Goal: Transaction & Acquisition: Purchase product/service

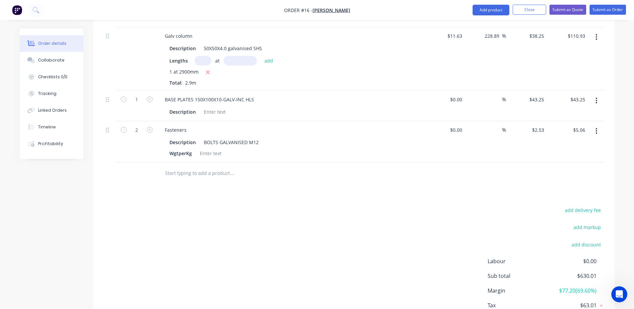
click at [192, 168] on input "text" at bounding box center [232, 173] width 134 height 13
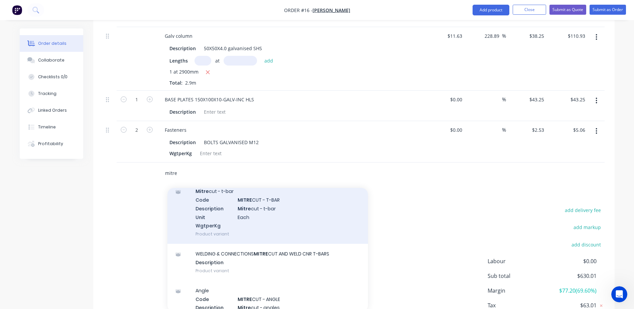
scroll to position [100, 0]
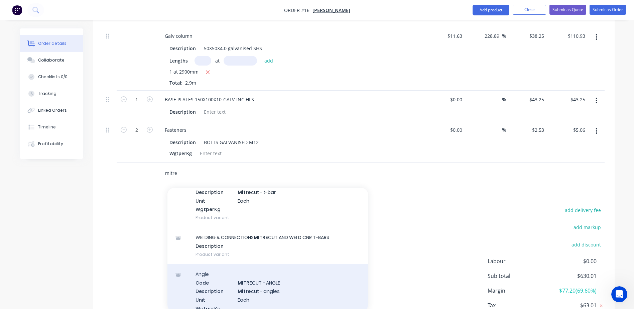
type input "mitre"
click at [229, 289] on div "Angle Code MITRE CUT - ANGLE Description Mitre cut - angles Unit Each WgtperKg …" at bounding box center [268, 295] width 201 height 63
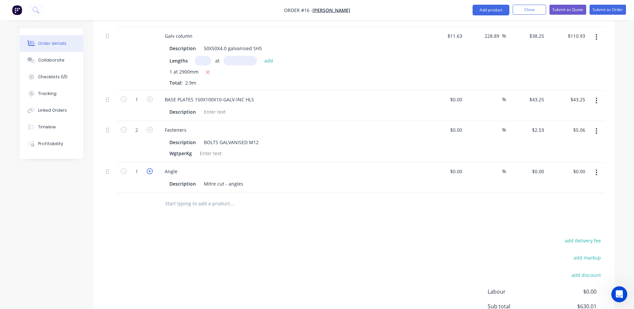
click at [149, 168] on icon "button" at bounding box center [150, 171] width 6 height 6
click at [124, 168] on icon "button" at bounding box center [124, 171] width 6 height 6
type input "1"
click at [537, 167] on div "0 0" at bounding box center [542, 172] width 10 height 10
type input "$30.00"
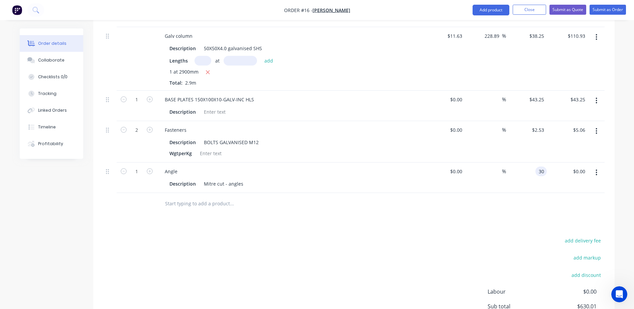
type input "$30.00"
click at [237, 236] on div "add delivery fee add markup add discount Labour $0.00 Sub total $660.01 Margin …" at bounding box center [354, 300] width 502 height 129
click at [171, 197] on input "text" at bounding box center [232, 203] width 134 height 13
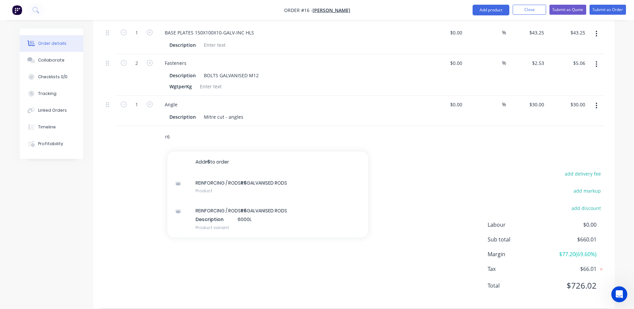
scroll to position [598, 0]
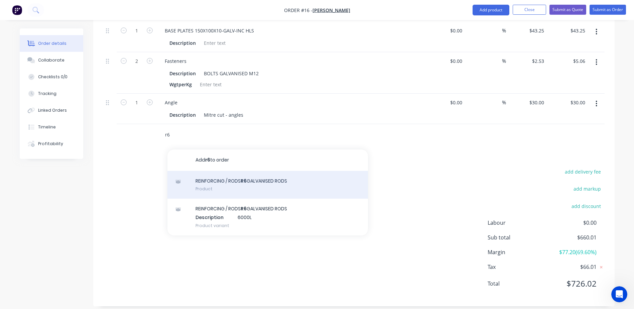
type input "r6"
click at [240, 182] on div "REINFORCING / RODS R6 GALVANISED RODS Product" at bounding box center [268, 185] width 201 height 28
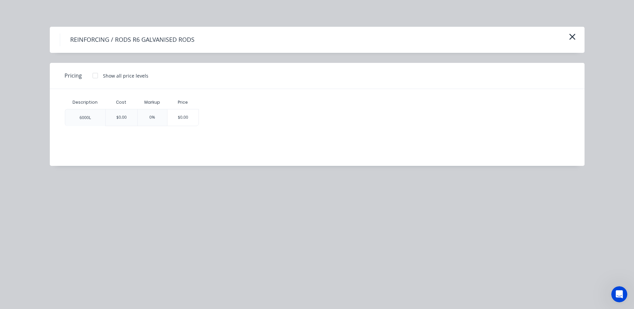
click at [96, 78] on div at bounding box center [95, 75] width 13 height 13
click at [571, 36] on icon "button" at bounding box center [572, 37] width 6 height 6
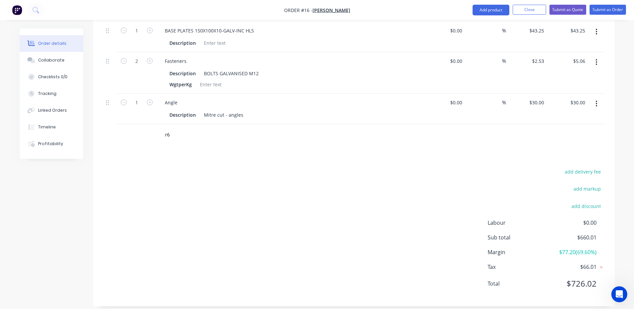
click at [194, 137] on div "r6" at bounding box center [277, 135] width 241 height 22
click at [188, 131] on input "r6" at bounding box center [232, 134] width 134 height 13
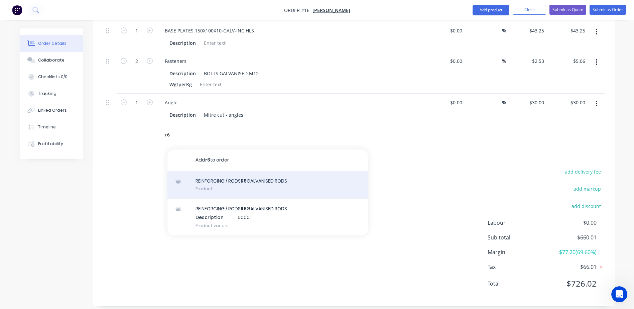
click at [233, 184] on div "REINFORCING / RODS R6 GALVANISED RODS Product" at bounding box center [268, 185] width 201 height 28
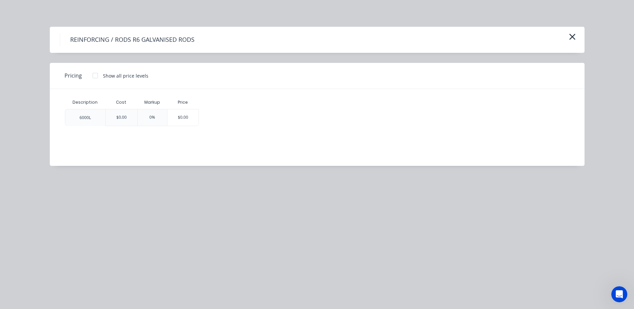
click at [99, 76] on div at bounding box center [95, 75] width 13 height 13
click at [219, 115] on div "$9.81" at bounding box center [221, 117] width 44 height 16
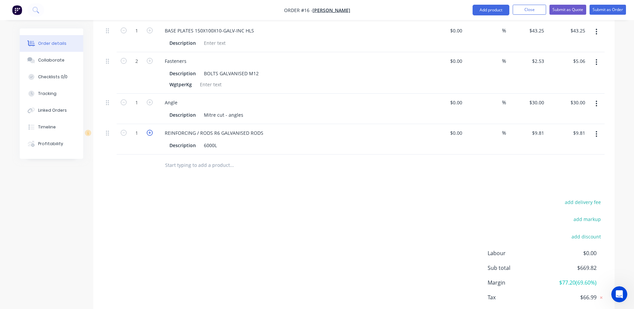
click at [149, 130] on icon "button" at bounding box center [150, 133] width 6 height 6
type input "2"
type input "$19.62"
click at [144, 128] on input "2" at bounding box center [136, 133] width 17 height 10
type input "9"
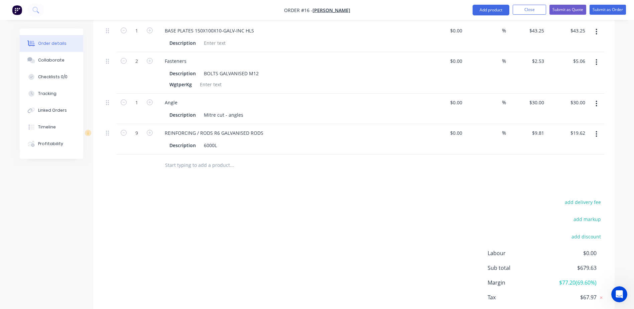
type input "$88.29"
click at [183, 159] on input "text" at bounding box center [232, 165] width 134 height 13
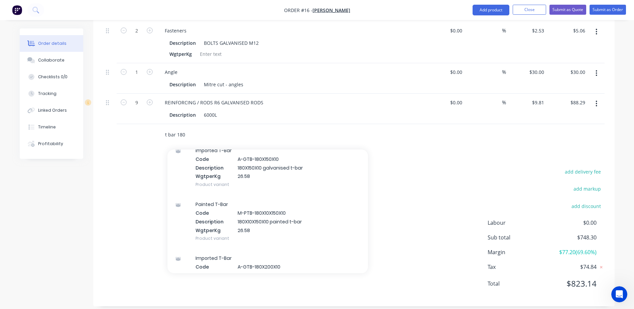
scroll to position [268, 0]
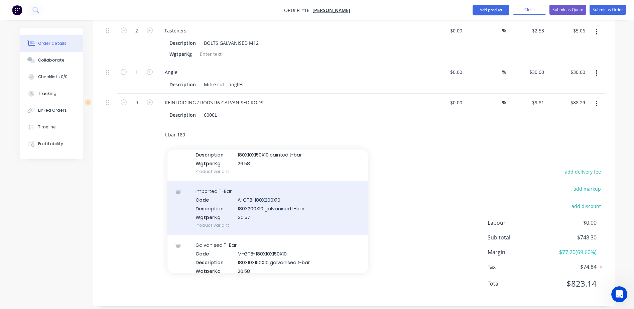
type input "t bar 180"
click at [238, 198] on div "Imported T-Bar Code A-GTB-180X200X10 Description 180X200X10 galvanised t-bar Wg…" at bounding box center [268, 208] width 201 height 54
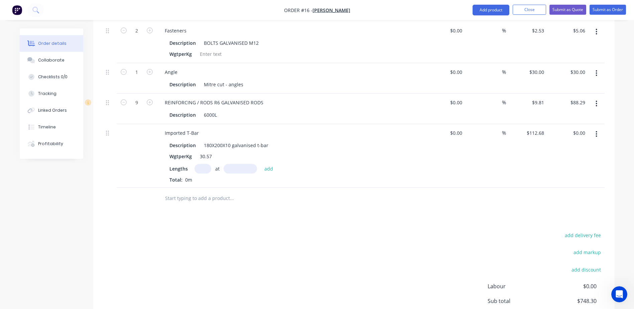
click at [202, 164] on input "text" at bounding box center [203, 169] width 17 height 10
type input "1"
type input "5510mm"
click at [269, 165] on button "add" at bounding box center [269, 168] width 16 height 9
type input "$620.87"
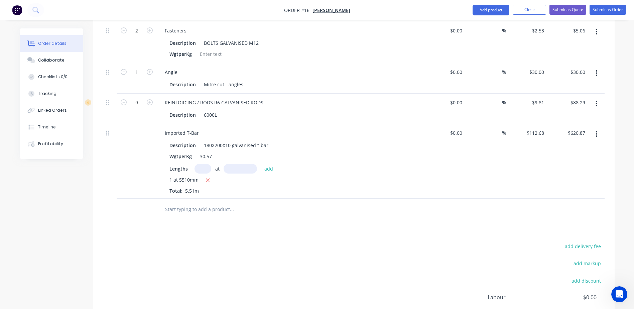
click at [178, 207] on input "text" at bounding box center [232, 209] width 134 height 13
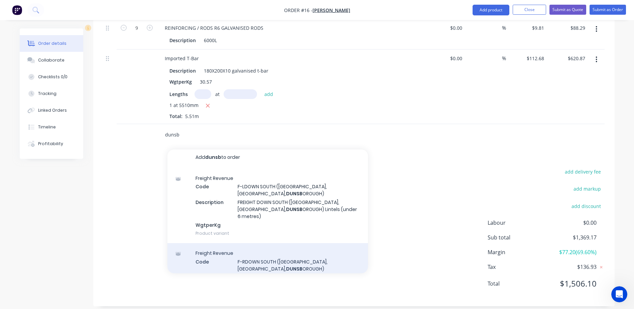
scroll to position [0, 0]
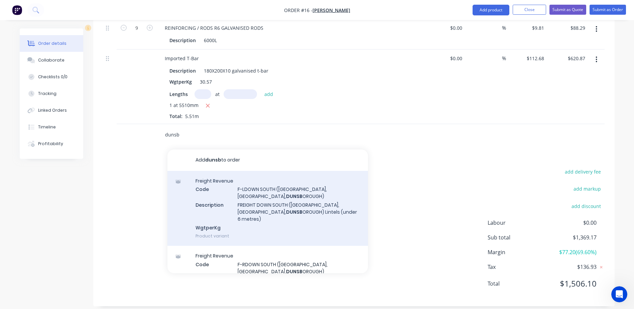
type input "dunsb"
click at [273, 188] on div "Freight Revenue Code F-LDOWN SOUTH ([GEOGRAPHIC_DATA], [GEOGRAPHIC_DATA], [GEOG…" at bounding box center [268, 208] width 201 height 75
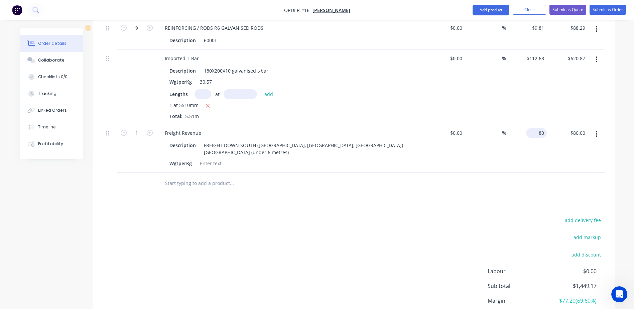
click at [539, 128] on input "80" at bounding box center [538, 133] width 18 height 10
type input "$105.00"
click at [330, 216] on div "add delivery fee add markup add discount Labour $0.00 Sub total $1,449.17 Margi…" at bounding box center [354, 280] width 502 height 129
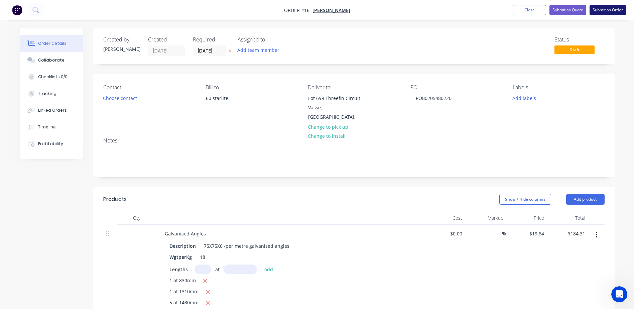
click at [606, 12] on button "Submit as Order" at bounding box center [608, 10] width 36 height 10
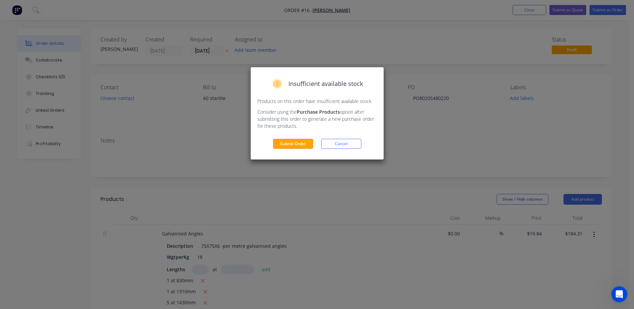
click at [300, 143] on button "Submit Order" at bounding box center [293, 144] width 40 height 10
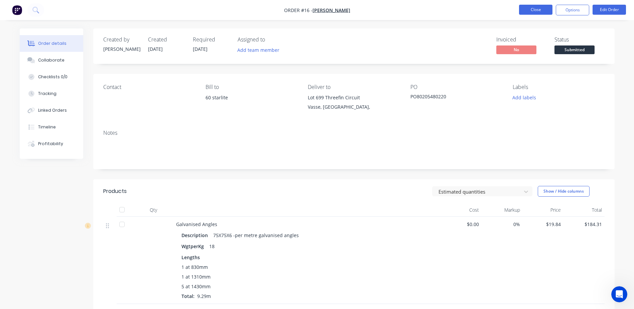
click at [541, 11] on button "Close" at bounding box center [535, 10] width 33 height 10
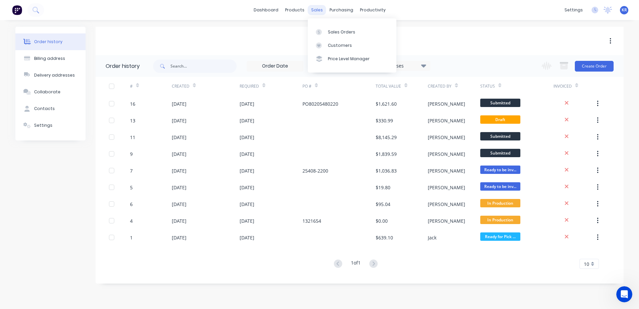
click at [320, 10] on div "sales" at bounding box center [317, 10] width 18 height 10
click at [328, 32] on div "Sales Orders" at bounding box center [341, 32] width 27 height 6
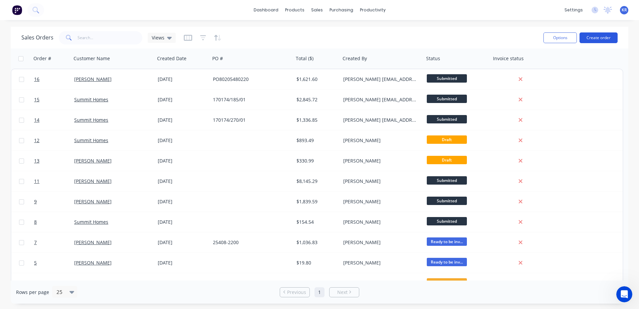
click at [591, 38] on button "Create order" at bounding box center [599, 37] width 38 height 11
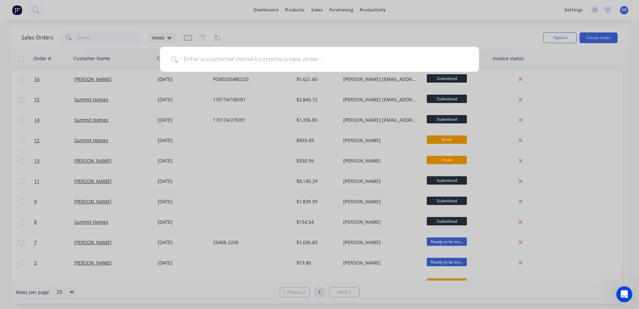
click at [200, 60] on input at bounding box center [323, 59] width 290 height 25
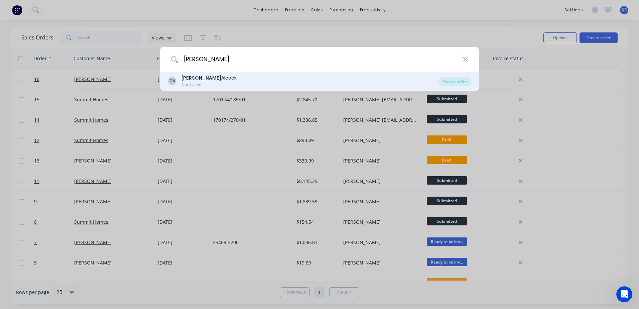
type input "[PERSON_NAME]"
click at [196, 77] on div "[PERSON_NAME]" at bounding box center [209, 78] width 55 height 7
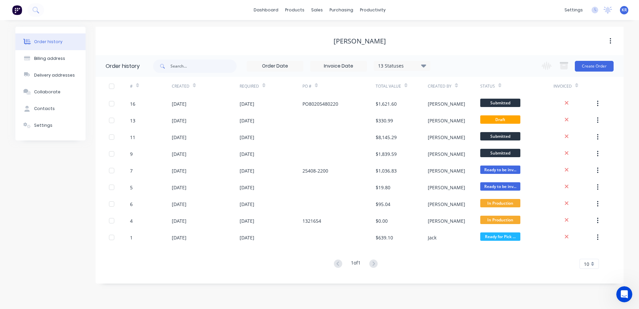
click at [594, 60] on div "Change order status Submitted Waiting on Supplier In Production Ready for Pick …" at bounding box center [576, 66] width 76 height 22
click at [593, 65] on button "Create Order" at bounding box center [594, 66] width 39 height 11
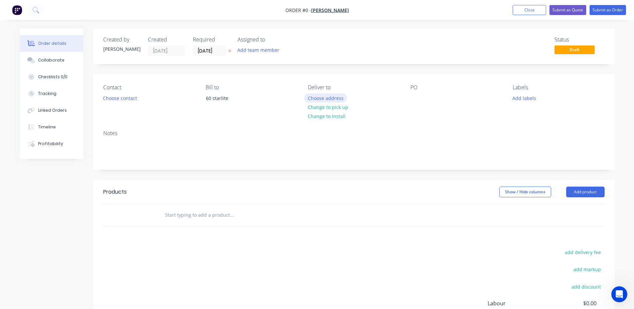
click at [326, 101] on button "Choose address" at bounding box center [325, 97] width 43 height 9
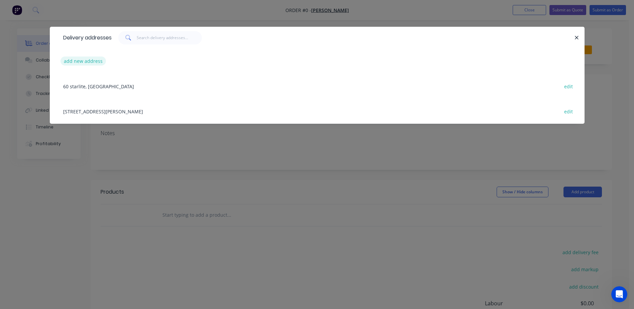
click at [87, 64] on button "add new address" at bounding box center [84, 61] width 46 height 9
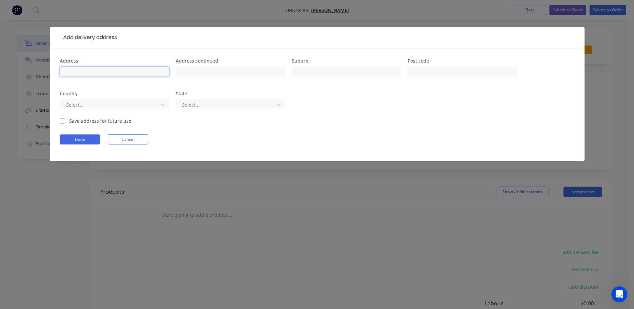
click at [136, 74] on input "text" at bounding box center [114, 72] width 109 height 10
type input "Lot 699"
type input "Threefin Circuit"
click at [311, 72] on input "text" at bounding box center [346, 72] width 109 height 10
type input "Vasse"
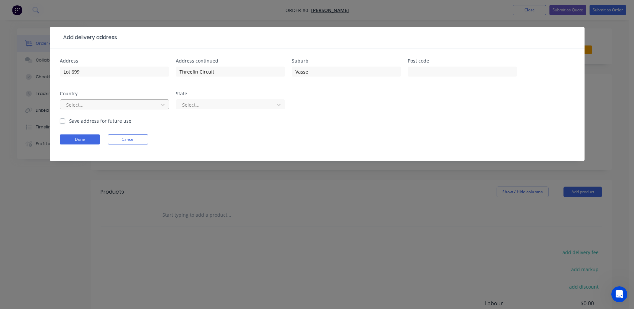
click at [91, 103] on div at bounding box center [110, 105] width 89 height 8
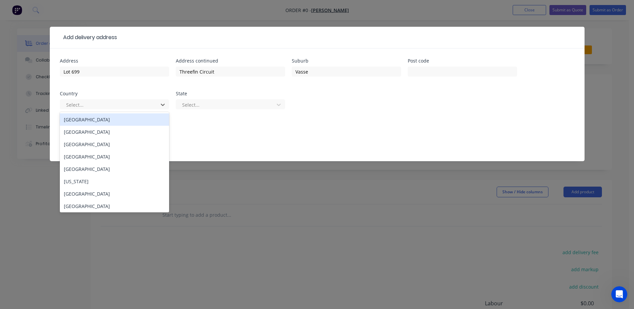
click at [116, 116] on div "[GEOGRAPHIC_DATA]" at bounding box center [114, 119] width 109 height 12
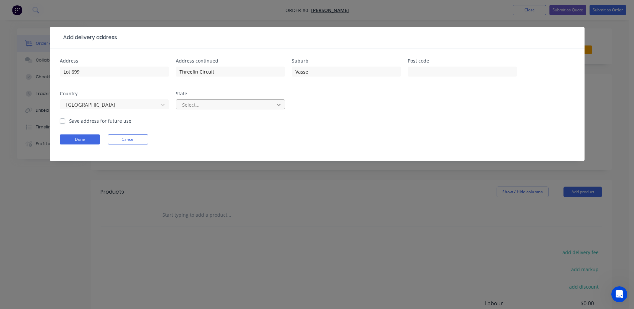
click at [277, 104] on icon at bounding box center [279, 105] width 4 height 2
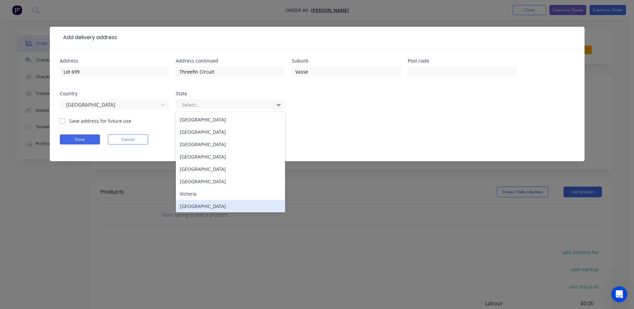
click at [221, 207] on div "[GEOGRAPHIC_DATA]" at bounding box center [230, 206] width 109 height 12
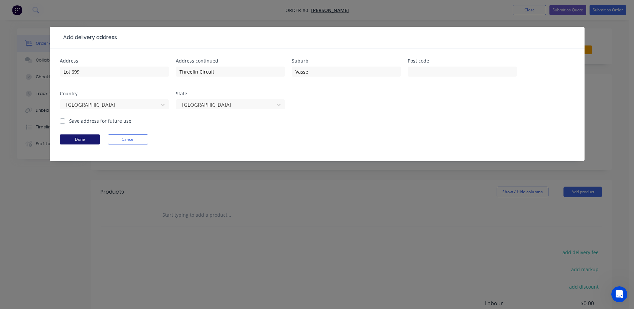
click at [81, 142] on button "Done" at bounding box center [80, 139] width 40 height 10
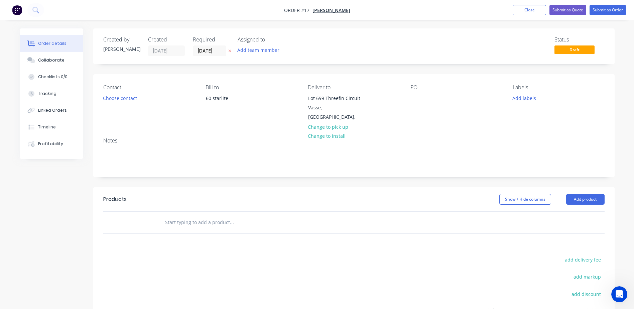
click at [424, 93] on div "PO" at bounding box center [457, 103] width 92 height 38
click at [413, 90] on div "PO" at bounding box center [457, 87] width 92 height 6
click at [414, 93] on div "PO" at bounding box center [457, 103] width 92 height 38
click at [414, 96] on div at bounding box center [416, 98] width 11 height 10
click at [179, 219] on input "text" at bounding box center [232, 222] width 134 height 13
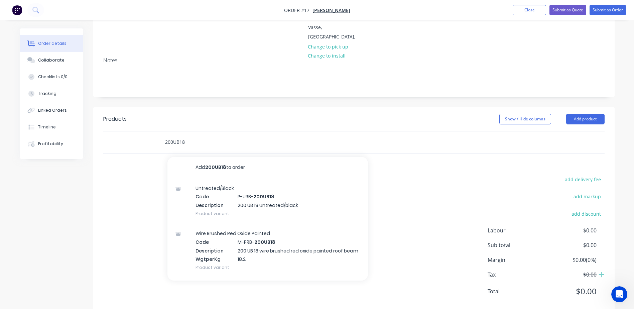
scroll to position [88, 0]
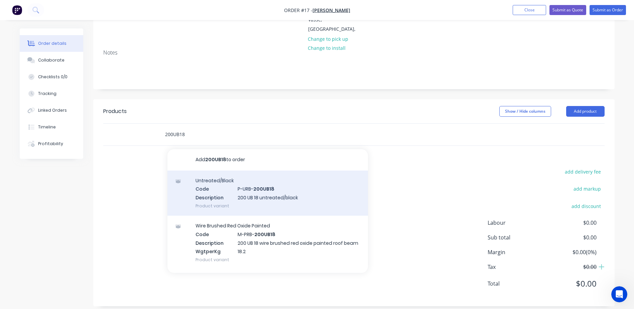
type input "200UB18"
click at [243, 191] on div "Untreated/Black Code P-URB- 200UB18 Description 200 UB 18 untreated/black Produ…" at bounding box center [268, 193] width 201 height 45
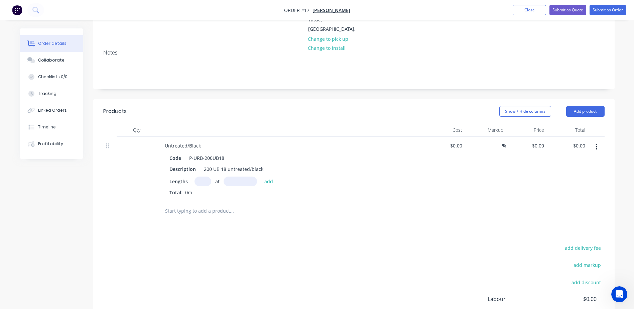
click at [203, 177] on input "text" at bounding box center [203, 182] width 17 height 10
type input "1"
type input "5610mm"
click at [269, 177] on button "add" at bounding box center [269, 181] width 16 height 9
click at [538, 141] on div "0 $0.00" at bounding box center [538, 146] width 18 height 10
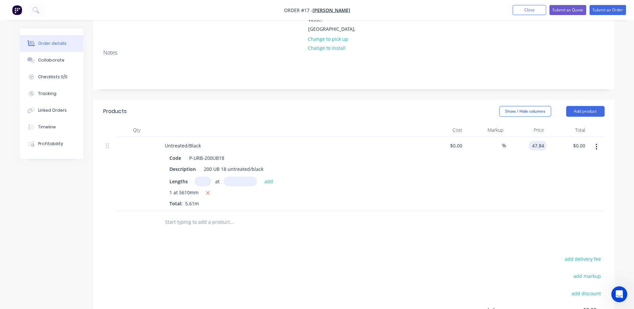
type input "$47.84"
type input "$268.38"
click at [202, 177] on input "text" at bounding box center [203, 182] width 17 height 10
type input "1"
type input "5790mm"
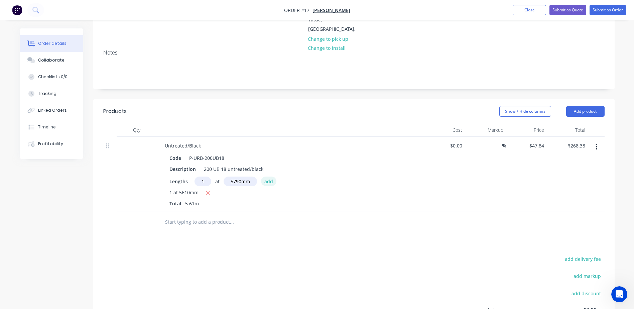
click at [264, 177] on button "add" at bounding box center [269, 181] width 16 height 9
type input "$545.38"
click at [181, 226] on input "text" at bounding box center [232, 232] width 134 height 13
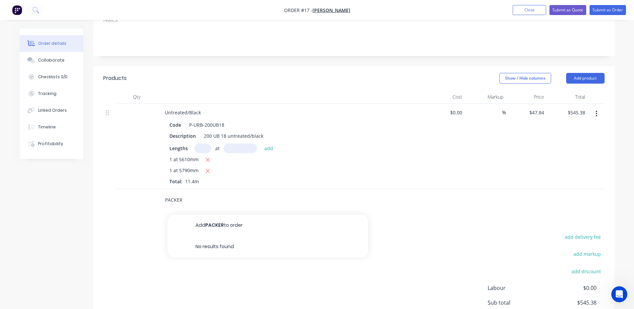
scroll to position [121, 0]
type input "P"
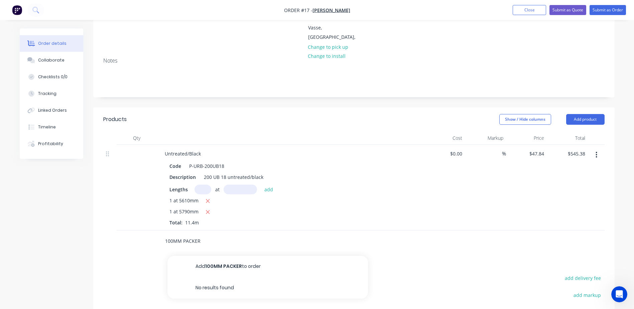
scroll to position [153, 0]
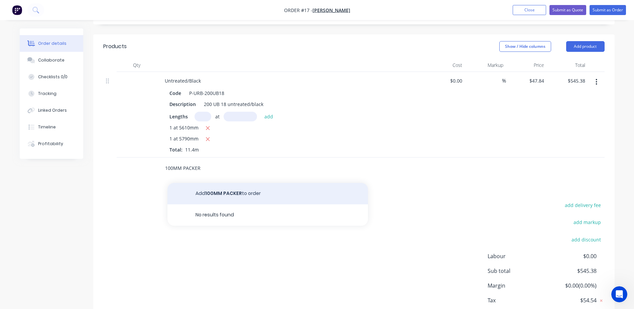
type input "100MM PACKER"
click at [210, 183] on button "Add 100MM PACKER to order" at bounding box center [268, 193] width 201 height 21
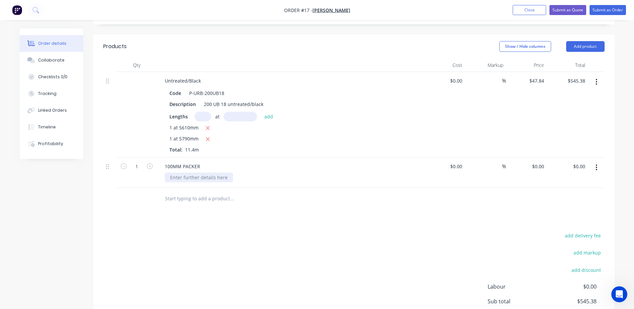
click at [187, 173] on div at bounding box center [199, 178] width 68 height 10
click at [540, 162] on input "0" at bounding box center [543, 167] width 8 height 10
type input "$31.65"
click at [111, 253] on div "add delivery fee add markup add discount Labour $0.00 Sub total $545.38 Margin …" at bounding box center [354, 295] width 502 height 129
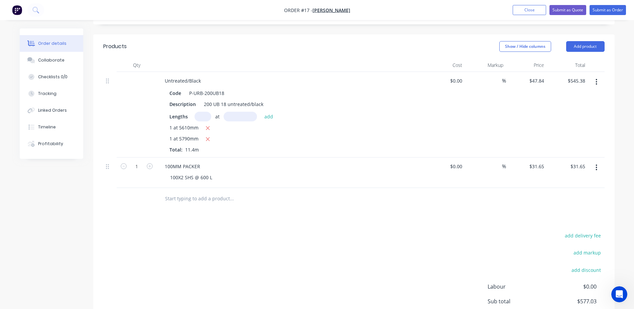
click at [175, 192] on input "text" at bounding box center [232, 198] width 134 height 13
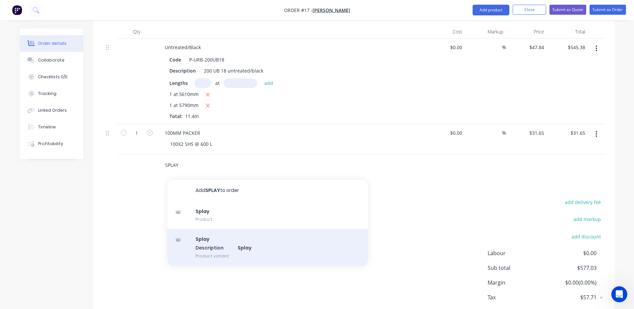
type input "SPLAY"
click at [223, 242] on div "Splay Description Splay Product variant" at bounding box center [268, 247] width 201 height 37
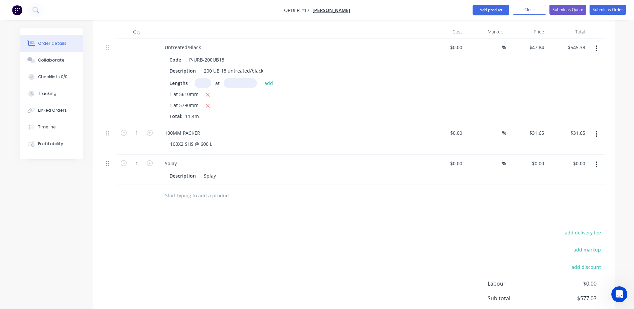
click at [106, 161] on icon at bounding box center [107, 164] width 3 height 6
click at [108, 161] on icon at bounding box center [107, 164] width 3 height 6
click at [595, 159] on button "button" at bounding box center [597, 165] width 16 height 12
click at [560, 217] on div "Delete" at bounding box center [572, 222] width 51 height 10
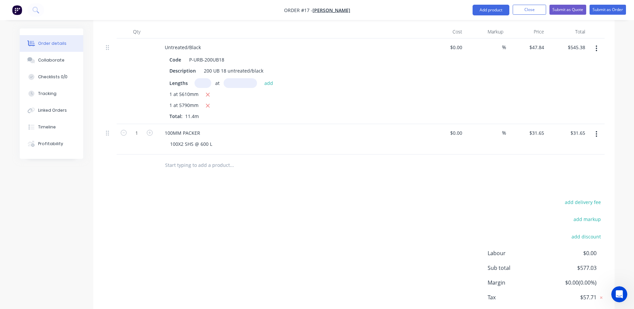
click at [180, 162] on input "text" at bounding box center [232, 165] width 134 height 13
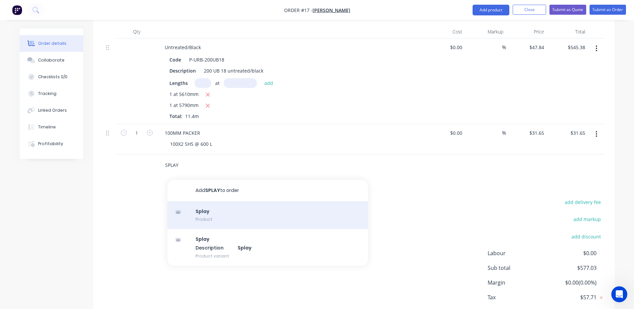
type input "SPLAY"
click at [210, 205] on div "Splay Product" at bounding box center [268, 215] width 201 height 28
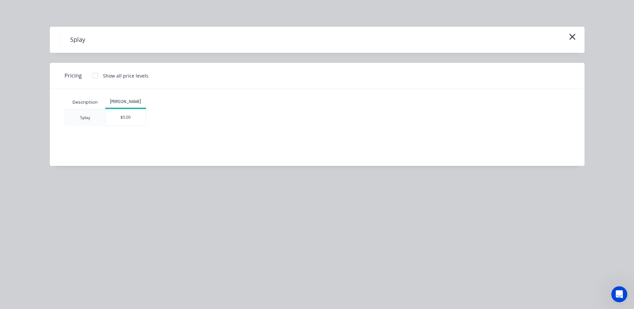
click at [88, 118] on div "Splay" at bounding box center [85, 118] width 10 height 6
click at [96, 76] on div at bounding box center [95, 75] width 13 height 13
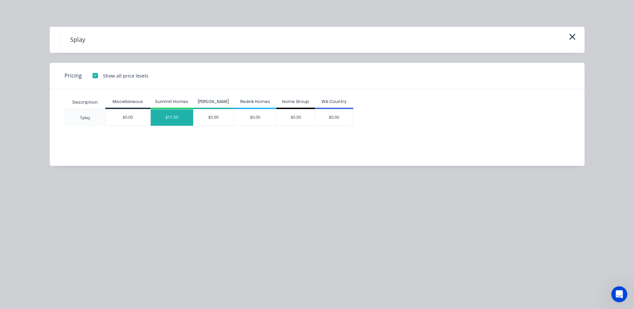
click at [183, 117] on div "$11.50" at bounding box center [172, 117] width 42 height 16
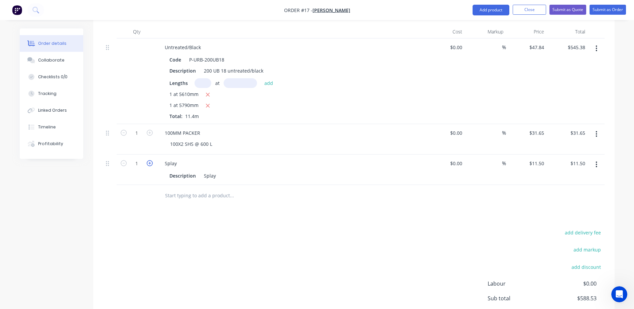
click at [151, 160] on icon "button" at bounding box center [150, 163] width 6 height 6
type input "2"
type input "$23.00"
click at [175, 191] on input "text" at bounding box center [232, 195] width 134 height 13
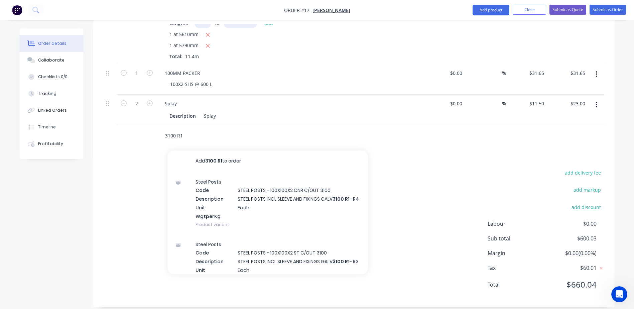
scroll to position [247, 0]
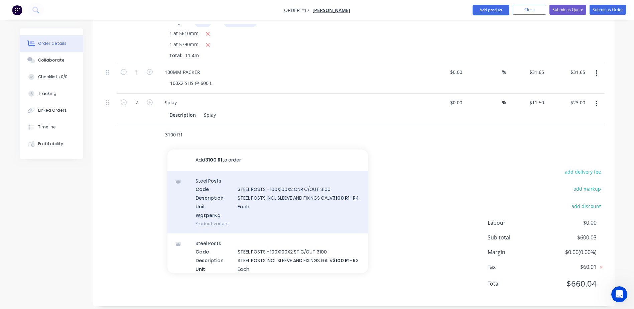
type input "3100 R1"
click at [300, 194] on div "Steel Posts Code STEEL POSTS - 100X100X2 CNR C/OUT 3100 Description STEEL POSTS…" at bounding box center [268, 202] width 201 height 63
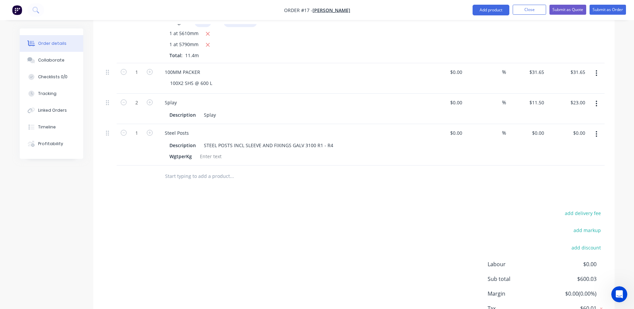
click at [599, 128] on button "button" at bounding box center [597, 134] width 16 height 12
click at [556, 187] on div "Delete" at bounding box center [572, 192] width 51 height 10
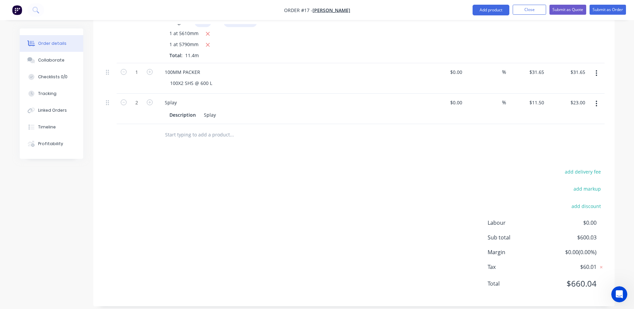
click at [179, 129] on input "text" at bounding box center [232, 134] width 134 height 13
type input "SLEEVE"
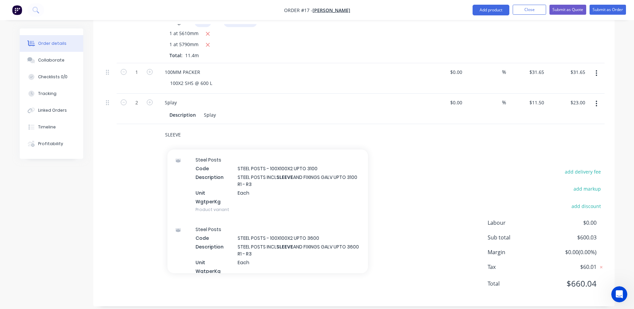
scroll to position [435, 0]
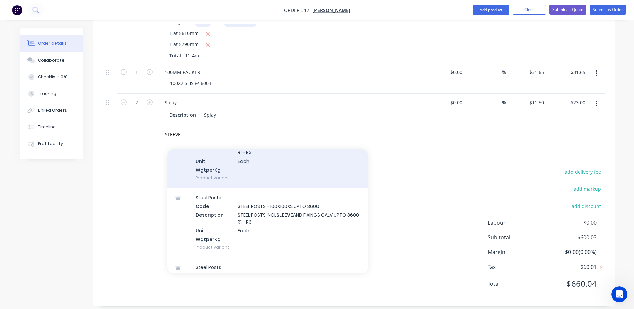
click at [266, 177] on div "Steel Posts Code STEEL POSTS - 100X100X2 UPTO 3100 Description STEEL POSTS INCL…" at bounding box center [268, 153] width 201 height 70
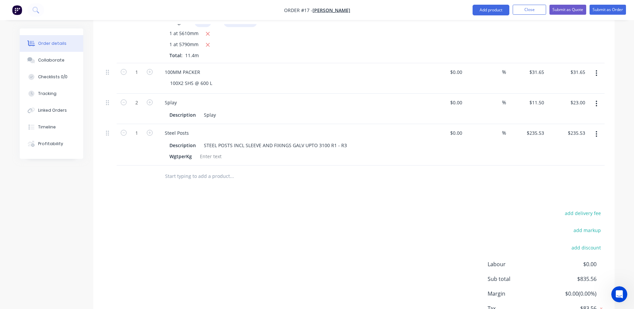
click at [172, 170] on input "text" at bounding box center [232, 176] width 134 height 13
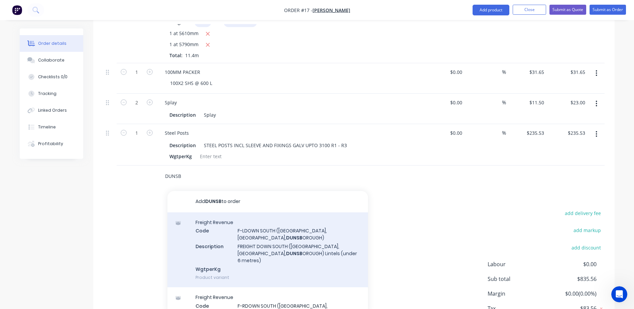
type input "DUNSB"
click at [270, 242] on div "Freight Revenue Code F-LDOWN SOUTH ([GEOGRAPHIC_DATA], [GEOGRAPHIC_DATA], [GEOG…" at bounding box center [268, 249] width 201 height 75
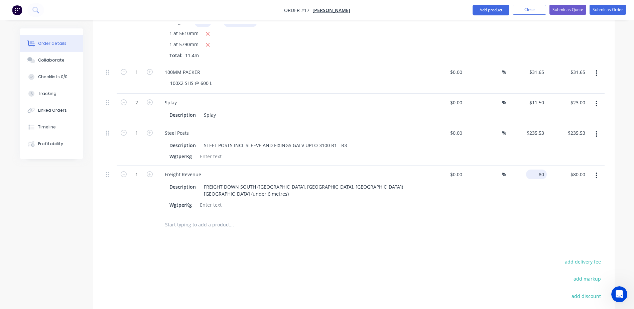
click at [533, 166] on div "80 $80.00" at bounding box center [526, 190] width 41 height 48
type input "$105.00"
click at [503, 221] on div "Products Show / Hide columns Add product Qty Cost Markup Price Total Untreated/…" at bounding box center [354, 168] width 522 height 456
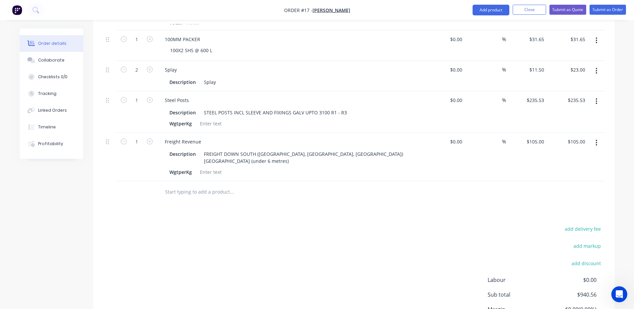
scroll to position [297, 0]
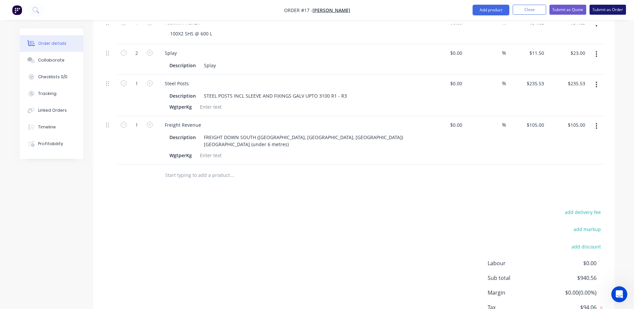
click at [620, 9] on button "Submit as Order" at bounding box center [608, 10] width 36 height 10
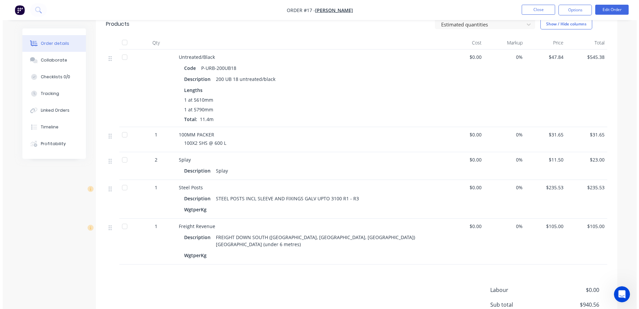
scroll to position [0, 0]
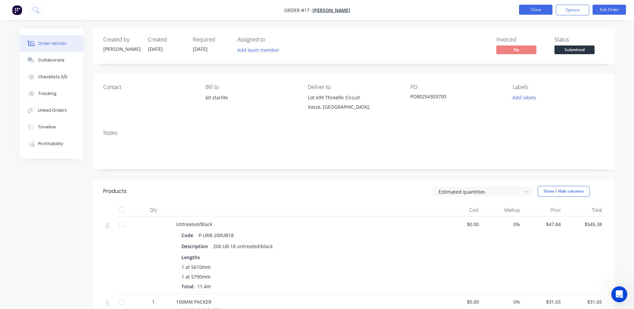
click at [533, 7] on button "Close" at bounding box center [535, 10] width 33 height 10
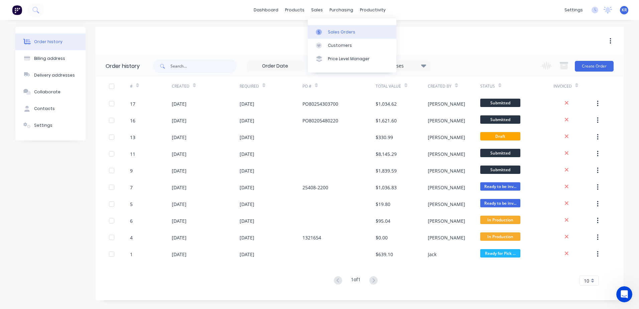
click at [329, 32] on div "Sales Orders" at bounding box center [341, 32] width 27 height 6
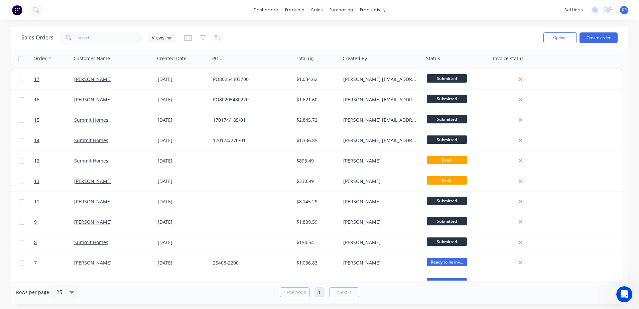
click at [602, 43] on div "Options Create order" at bounding box center [579, 37] width 77 height 16
click at [601, 38] on button "Create order" at bounding box center [599, 37] width 38 height 11
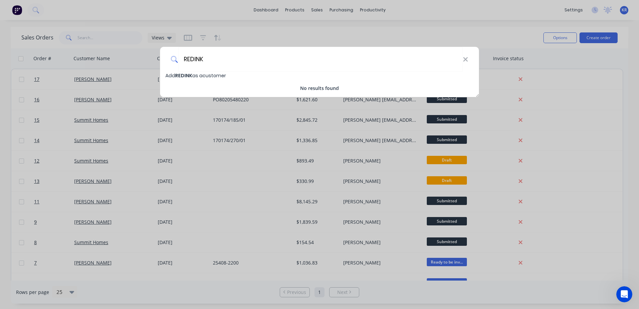
type input "REDINK"
click at [202, 77] on span "Add REDINK as a customer" at bounding box center [196, 75] width 61 height 7
select select "AU"
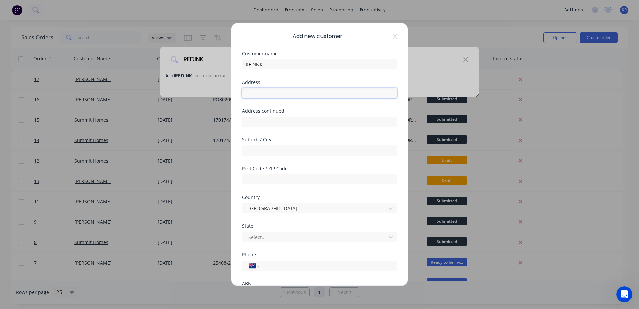
click at [265, 98] on input "text" at bounding box center [319, 93] width 155 height 10
type input "[STREET_ADDRESS]"
click at [265, 120] on input "text" at bounding box center [319, 122] width 155 height 10
click at [253, 149] on input "text" at bounding box center [319, 150] width 155 height 10
type input "Bunbury"
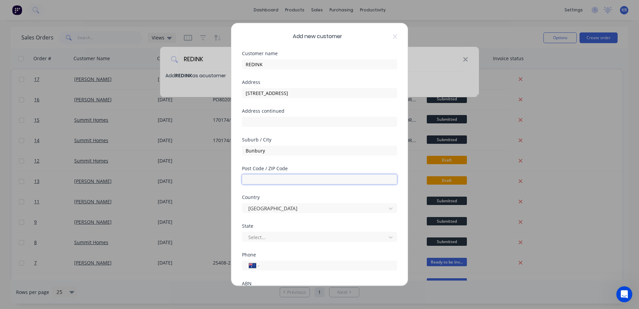
click at [253, 181] on input "text" at bounding box center [319, 179] width 155 height 10
type input "6230"
click at [217, 207] on div "Add new customer Customer name REDINK Address [STREET_ADDRESS] Address continue…" at bounding box center [319, 154] width 639 height 309
drag, startPoint x: 388, startPoint y: 238, endPoint x: 376, endPoint y: 242, distance: 12.5
click at [388, 238] on icon at bounding box center [391, 237] width 7 height 7
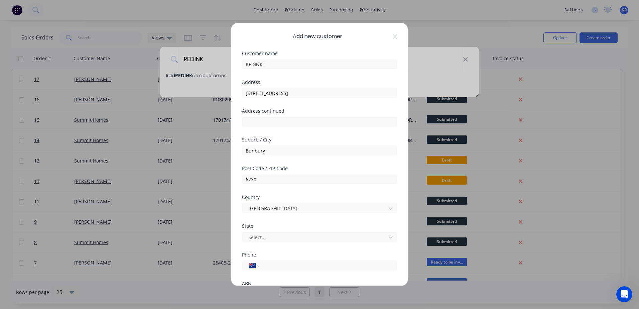
drag, startPoint x: 284, startPoint y: 33, endPoint x: 284, endPoint y: 6, distance: 27.4
click at [284, 6] on div "Add new customer Customer name REDINK Address [STREET_ADDRESS] Address continue…" at bounding box center [319, 154] width 639 height 309
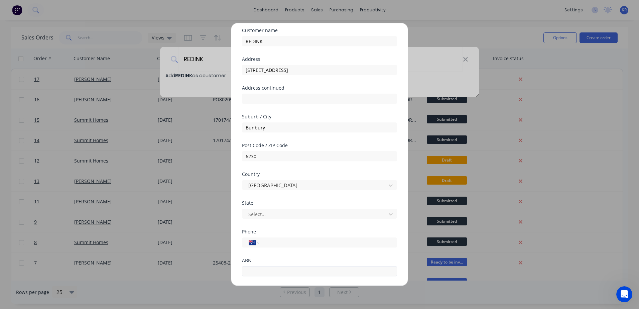
scroll to position [55, 0]
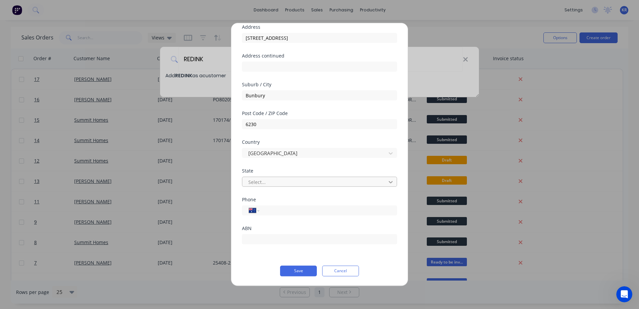
click at [389, 183] on icon at bounding box center [391, 182] width 4 height 2
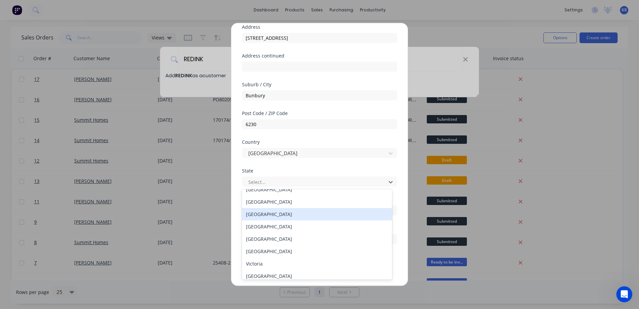
scroll to position [11, 0]
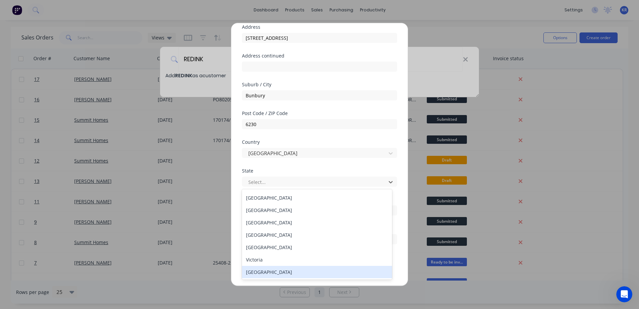
click at [269, 273] on div "[GEOGRAPHIC_DATA]" at bounding box center [317, 272] width 150 height 12
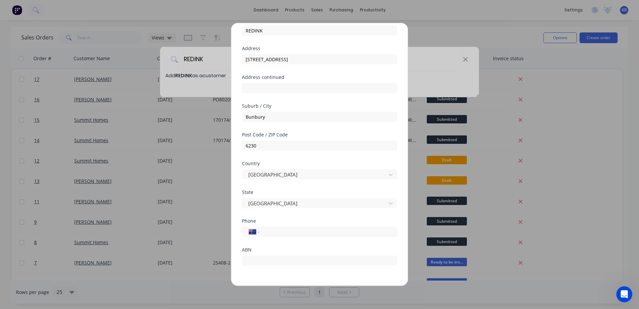
scroll to position [0, 0]
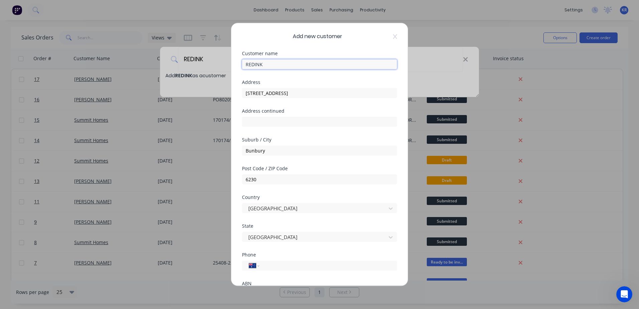
click at [274, 64] on input "REDINK" at bounding box center [319, 64] width 155 height 10
type input "Redink Southwest Pty Ltd"
click at [294, 93] on input "[STREET_ADDRESS]" at bounding box center [319, 93] width 155 height 10
type input "23 - 25"
click at [274, 119] on input "text" at bounding box center [319, 122] width 155 height 10
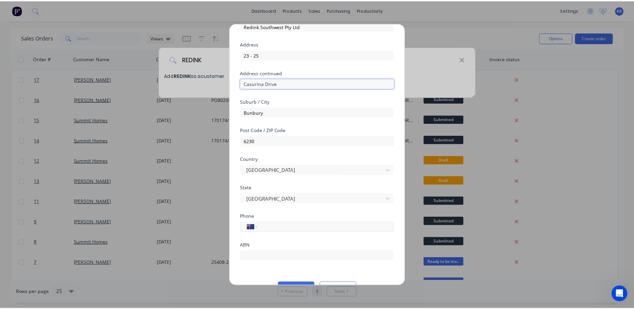
scroll to position [55, 0]
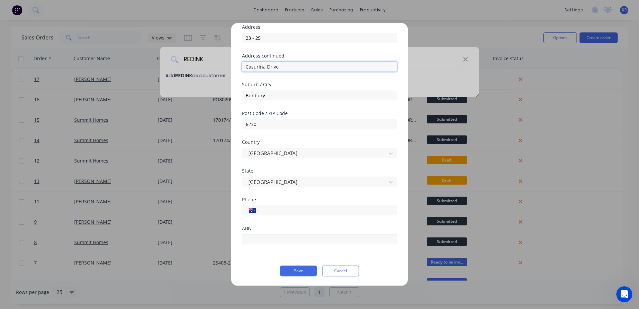
type input "Casurina Drive"
click at [266, 241] on input "text" at bounding box center [319, 239] width 155 height 10
type input "94 118 717 454"
click at [299, 215] on div "International [GEOGRAPHIC_DATA] [GEOGRAPHIC_DATA] [GEOGRAPHIC_DATA] [GEOGRAPHIC…" at bounding box center [319, 210] width 155 height 10
click at [300, 215] on div "International [GEOGRAPHIC_DATA] [GEOGRAPHIC_DATA] [GEOGRAPHIC_DATA] [GEOGRAPHIC…" at bounding box center [319, 210] width 155 height 10
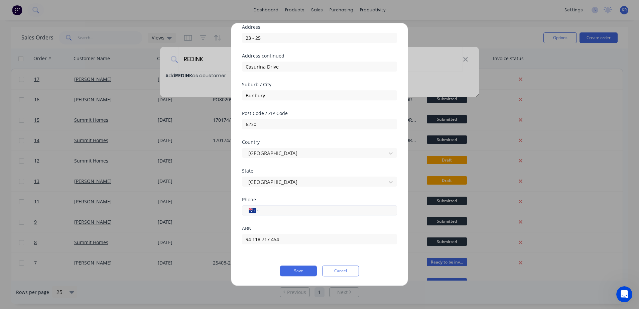
click at [302, 211] on input "tel" at bounding box center [327, 211] width 126 height 8
click at [302, 210] on input "(08)" at bounding box center [327, 211] width 126 height 8
type input "[PHONE_NUMBER]"
click at [296, 275] on button "Save" at bounding box center [298, 271] width 37 height 11
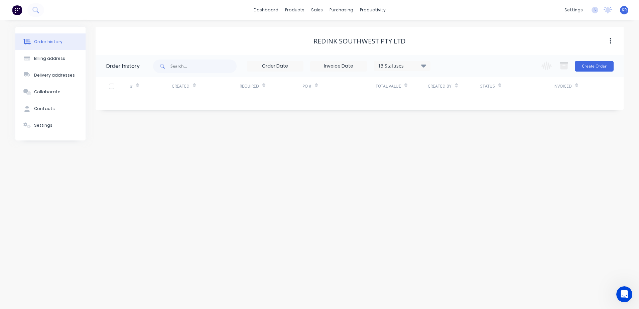
click at [422, 68] on icon at bounding box center [423, 66] width 5 height 8
click at [213, 213] on div "Order history Billing address Delivery addresses Collaborate Contacts Settings …" at bounding box center [319, 164] width 639 height 289
click at [591, 66] on button "Create Order" at bounding box center [594, 66] width 39 height 11
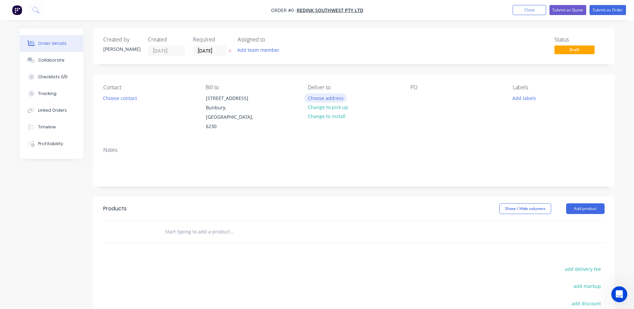
click at [322, 95] on button "Choose address" at bounding box center [325, 97] width 43 height 9
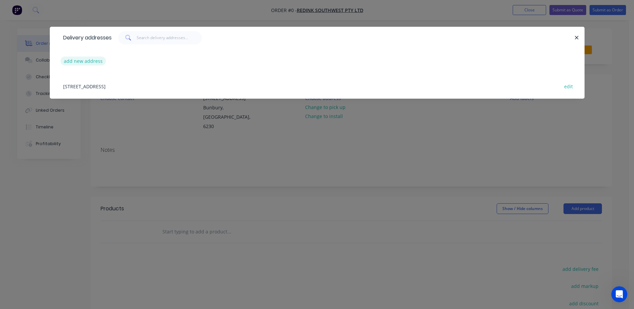
click at [86, 64] on button "add new address" at bounding box center [84, 61] width 46 height 9
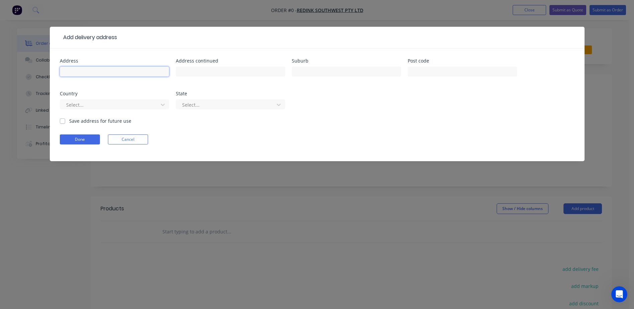
click at [139, 73] on input "text" at bounding box center [114, 72] width 109 height 10
type input "Lot 2 # 7"
type input "[GEOGRAPHIC_DATA]"
type input "South Bunbury"
click at [433, 72] on input "text" at bounding box center [462, 72] width 109 height 10
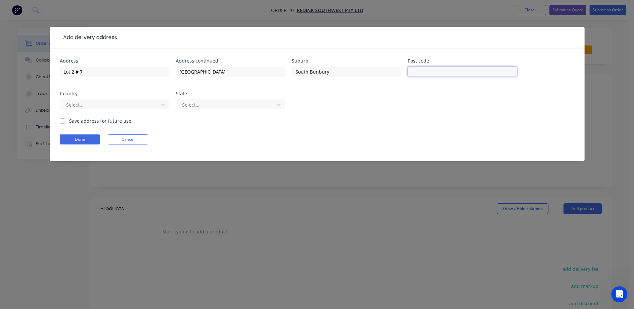
type input "6230"
click at [76, 133] on form "Address Lot 2 # 7 Address [GEOGRAPHIC_DATA] Post code 6230 Country Select... St…" at bounding box center [317, 110] width 515 height 103
click at [75, 138] on button "Done" at bounding box center [80, 139] width 40 height 10
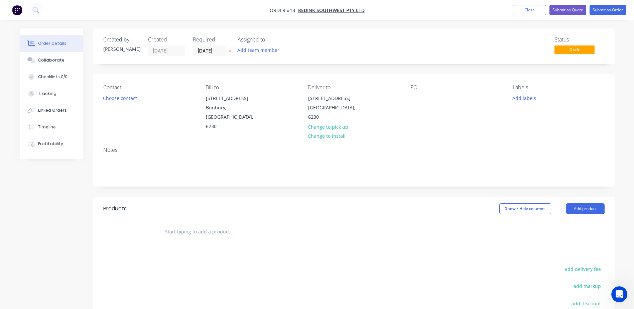
click at [418, 87] on div "PO" at bounding box center [457, 87] width 92 height 6
click at [415, 92] on div "PO" at bounding box center [457, 107] width 92 height 47
click at [419, 99] on div at bounding box center [416, 98] width 11 height 10
click at [204, 225] on input "text" at bounding box center [232, 231] width 134 height 13
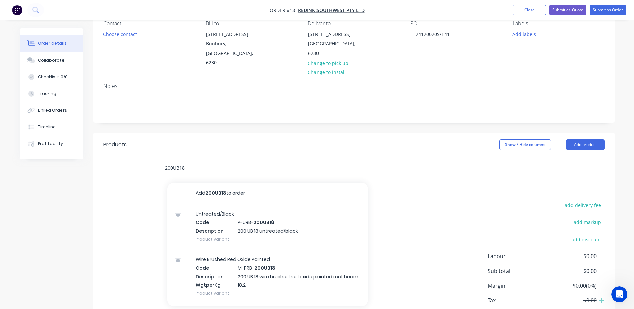
scroll to position [67, 0]
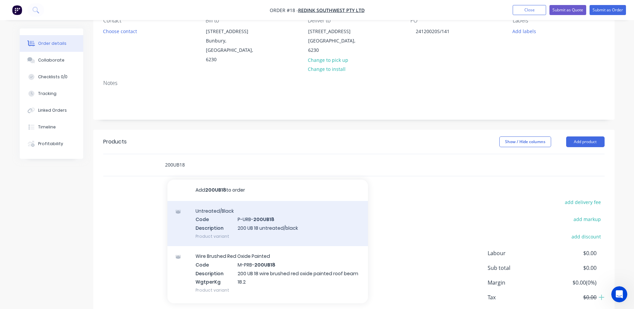
type input "200UB18"
click at [255, 222] on div "Untreated/Black Code P-URB- 200UB18 Description 200 UB 18 untreated/black Produ…" at bounding box center [268, 223] width 201 height 45
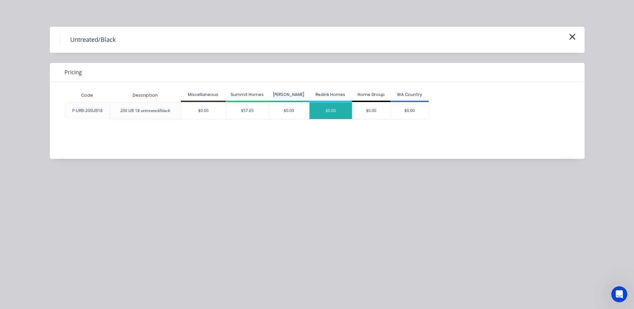
click at [330, 111] on div "$0.00" at bounding box center [331, 110] width 42 height 17
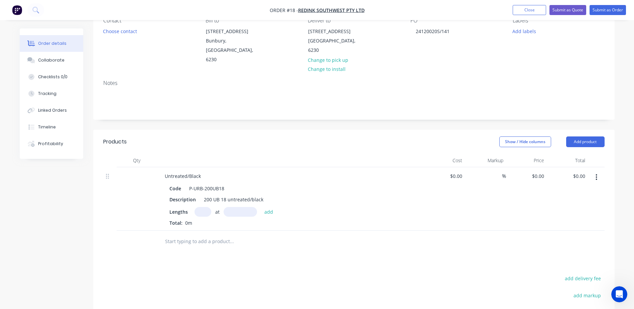
click at [205, 207] on input "text" at bounding box center [203, 212] width 17 height 10
type input "1"
type input "1500mm"
click at [268, 207] on button "add" at bounding box center [269, 211] width 16 height 9
click at [543, 171] on input "0" at bounding box center [543, 176] width 8 height 10
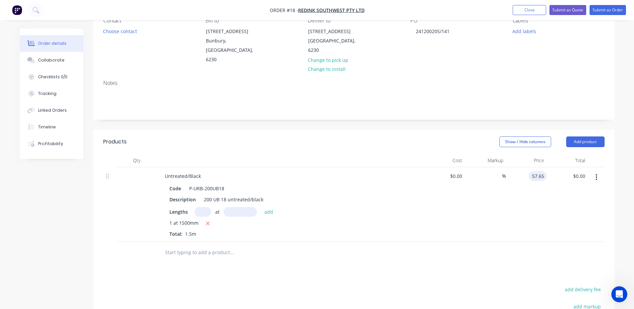
type input "$57.65"
type input "$86.48"
click at [202, 246] on input "text" at bounding box center [232, 252] width 134 height 13
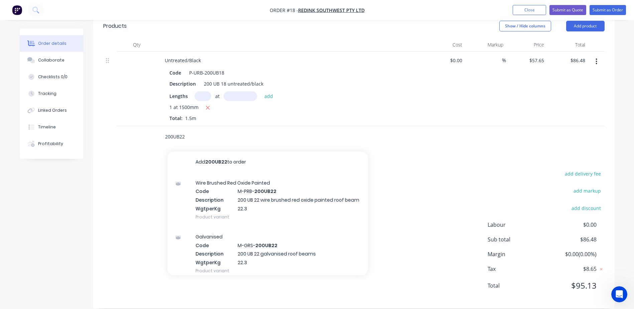
scroll to position [149, 0]
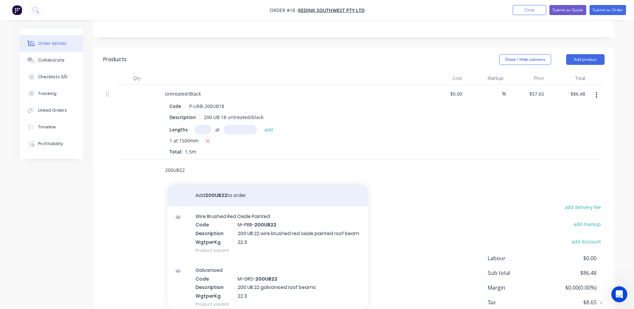
type input "200UB22"
click at [197, 185] on button "Add 200UB22 to order" at bounding box center [268, 195] width 201 height 21
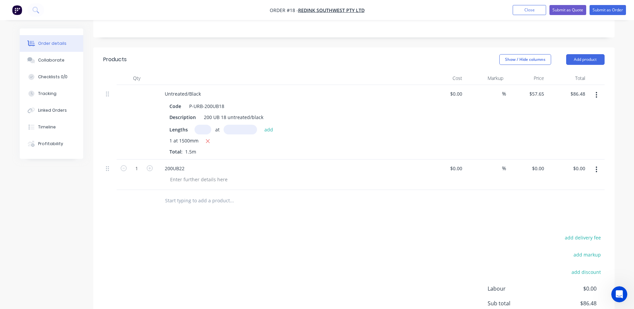
click at [593, 164] on button "button" at bounding box center [597, 170] width 16 height 12
click at [191, 175] on div at bounding box center [199, 180] width 68 height 10
click at [599, 164] on button "button" at bounding box center [597, 170] width 16 height 12
click at [557, 222] on div "Delete" at bounding box center [572, 227] width 51 height 10
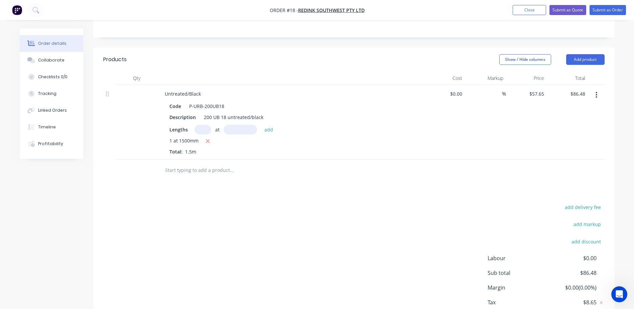
click at [194, 164] on input "text" at bounding box center [232, 170] width 134 height 13
click at [181, 164] on input "200UB UNTREATED" at bounding box center [232, 170] width 134 height 13
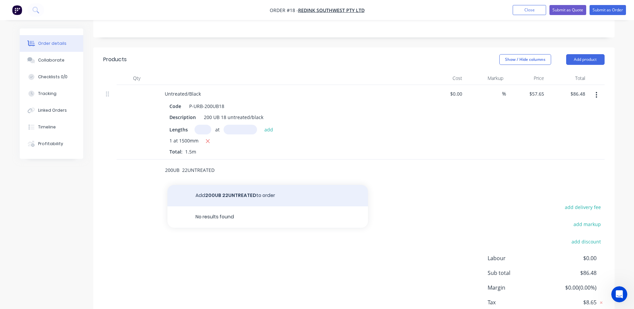
type input "200UB 22UNTREATED"
click at [208, 185] on button "Add 200UB 22UNTREATED to order" at bounding box center [268, 195] width 201 height 21
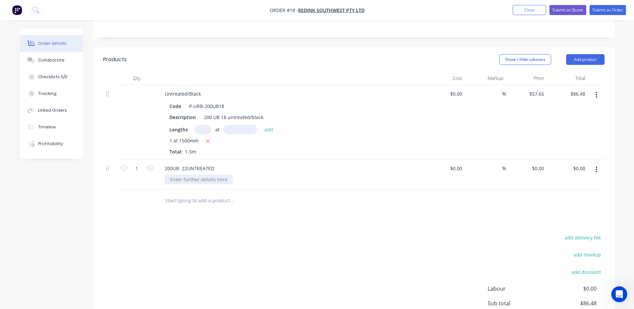
click at [176, 175] on div at bounding box center [199, 180] width 68 height 10
click at [172, 164] on div "200UB 22UNTREATED" at bounding box center [190, 169] width 60 height 10
click at [186, 164] on div "200 UB 22UNTREATED" at bounding box center [191, 169] width 62 height 10
click at [188, 164] on div "200 UB 22UNTREATED" at bounding box center [191, 169] width 62 height 10
click at [216, 164] on div "200 UB 22 UNTREATED" at bounding box center [191, 169] width 63 height 10
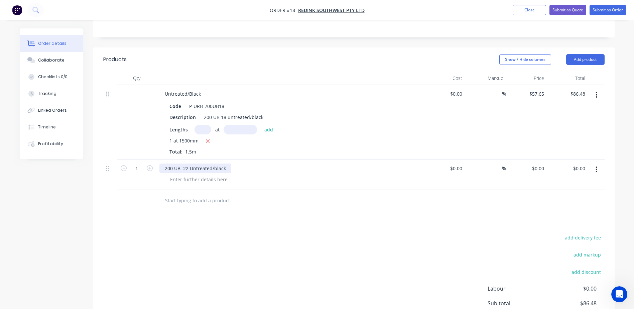
click at [109, 164] on div at bounding box center [110, 168] width 8 height 9
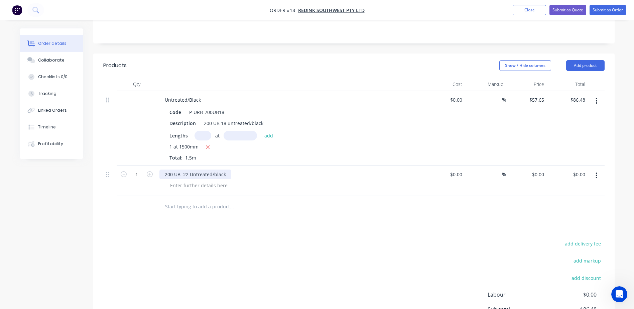
scroll to position [82, 0]
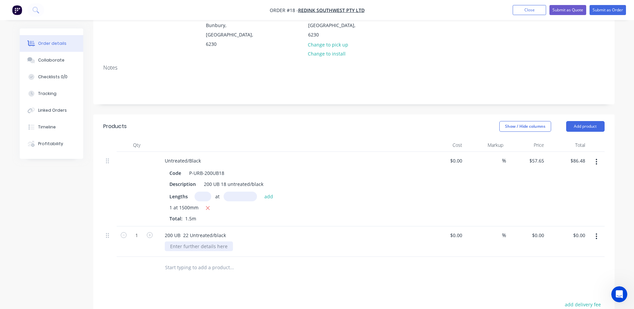
click at [173, 241] on div at bounding box center [199, 246] width 68 height 10
drag, startPoint x: 226, startPoint y: 225, endPoint x: 154, endPoint y: 230, distance: 72.1
click at [154, 230] on div "1 200 UB 22 Untreated/black $0.00 $0.00 % $0.00 $0.00 $0.00 $0.00" at bounding box center [354, 241] width 502 height 30
click at [266, 273] on div "Products Show / Hide columns Add product Qty Cost Markup Price Total Untreated/…" at bounding box center [354, 276] width 522 height 325
click at [601, 230] on button "button" at bounding box center [597, 236] width 16 height 12
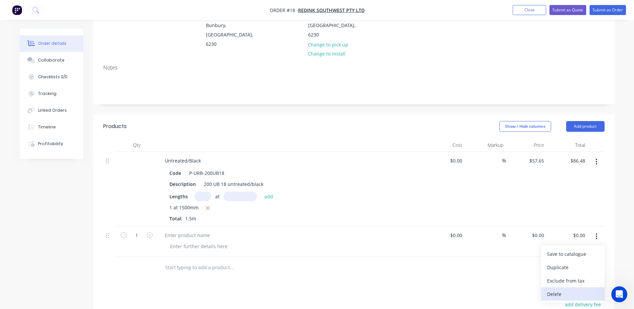
click at [560, 289] on div "Delete" at bounding box center [572, 294] width 51 height 10
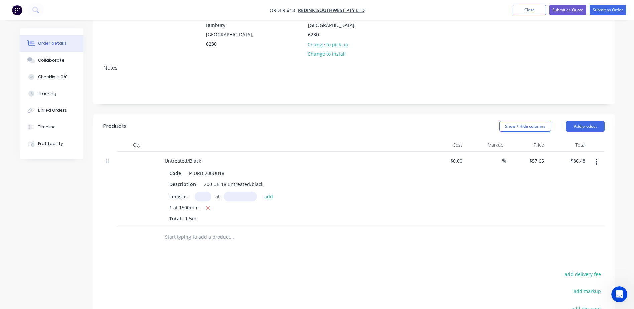
click at [187, 231] on input "text" at bounding box center [232, 236] width 134 height 13
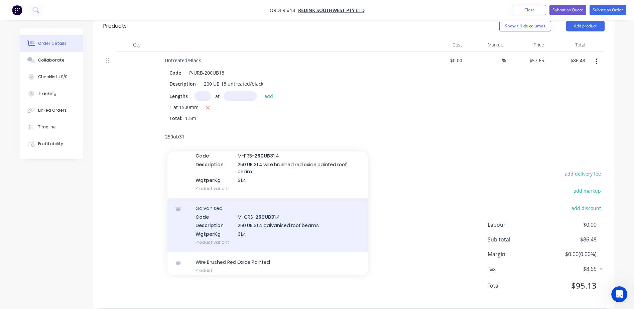
scroll to position [69, 0]
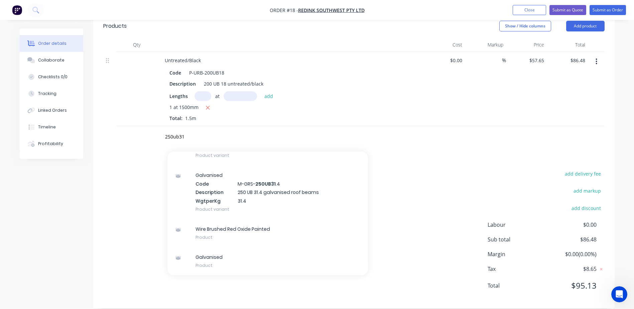
click at [140, 173] on div "add delivery fee add markup add discount Labour $0.00 Sub total $86.48 Margin $…" at bounding box center [354, 233] width 502 height 129
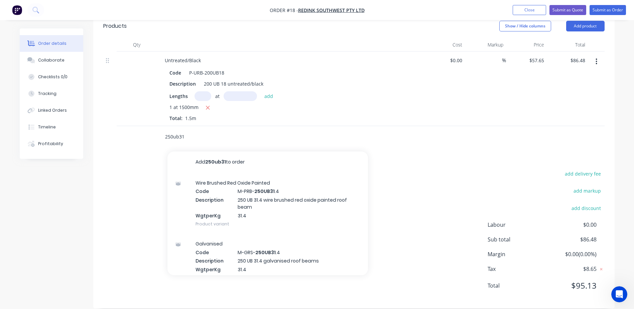
click at [186, 130] on input "250ub31" at bounding box center [232, 136] width 134 height 13
type input "2"
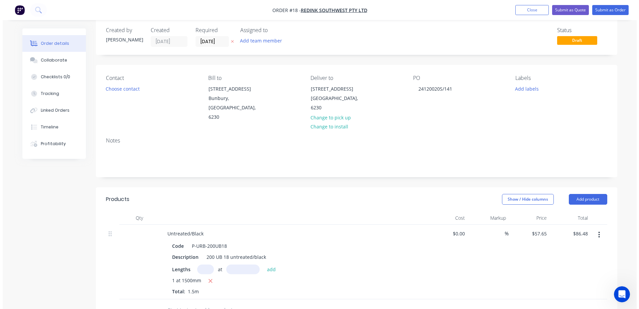
scroll to position [0, 0]
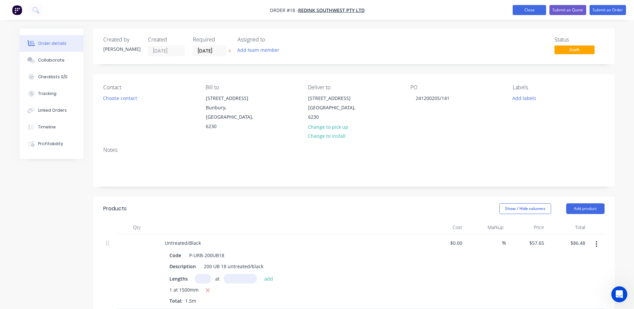
click at [521, 13] on button "Close" at bounding box center [529, 10] width 33 height 10
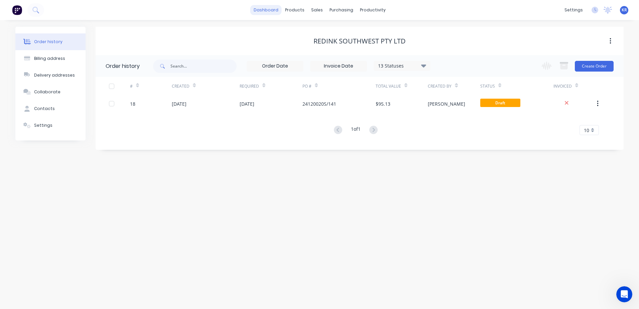
click at [278, 8] on link "dashboard" at bounding box center [265, 10] width 31 height 10
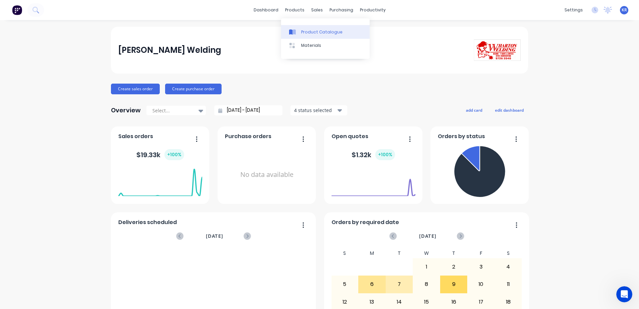
click at [305, 30] on div "Product Catalogue" at bounding box center [321, 32] width 41 height 6
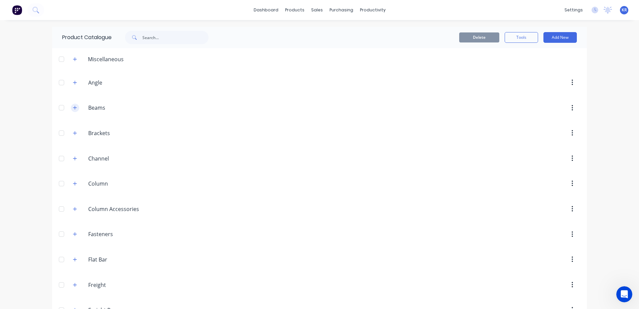
click at [73, 107] on icon "button" at bounding box center [75, 107] width 4 height 5
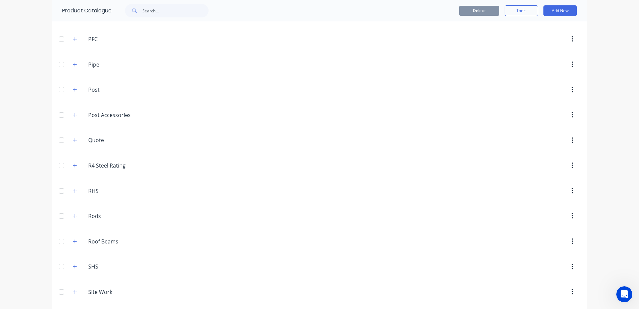
scroll to position [535, 0]
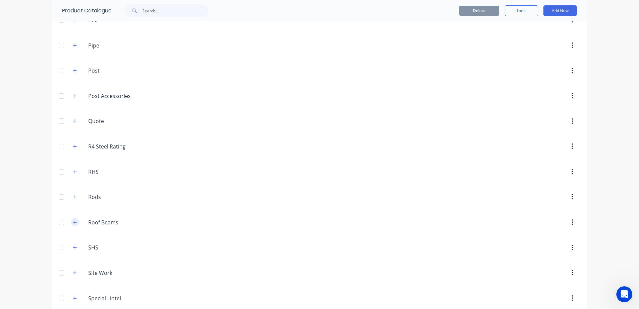
click at [73, 222] on icon "button" at bounding box center [75, 222] width 4 height 5
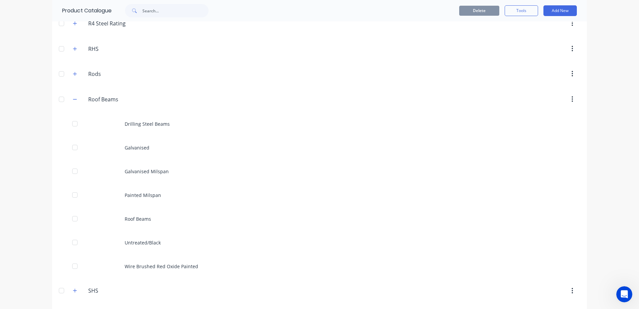
scroll to position [669, 0]
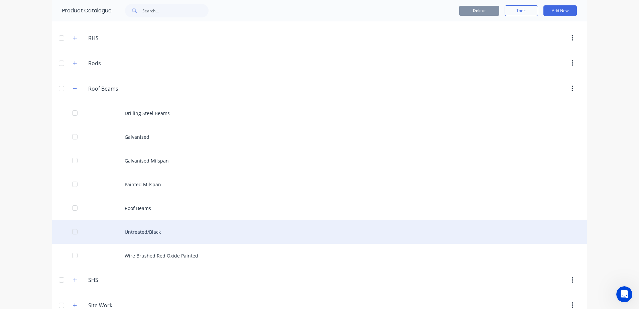
click at [72, 233] on div at bounding box center [74, 231] width 13 height 13
click at [150, 232] on div "Untreated/Black" at bounding box center [319, 232] width 535 height 24
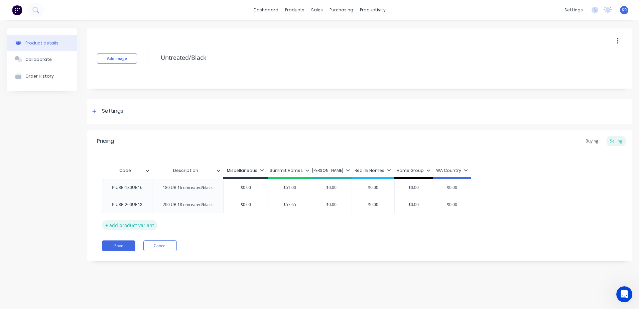
click at [108, 226] on div "+ add product variant" at bounding box center [130, 225] width 56 height 10
type textarea "x"
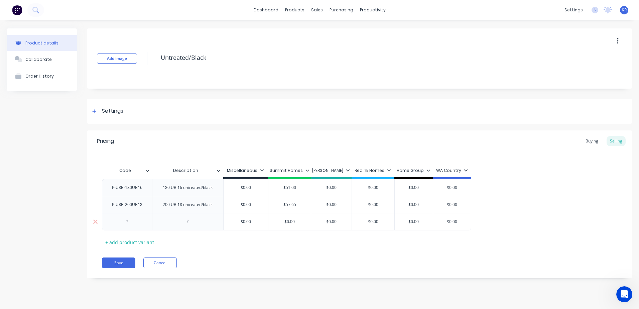
click at [123, 222] on div at bounding box center [127, 221] width 33 height 9
type textarea "x"
click at [182, 224] on div at bounding box center [187, 221] width 33 height 9
type textarea "x"
type input "$0.00"
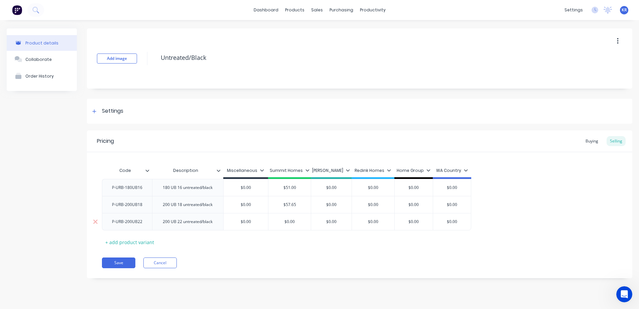
click at [379, 222] on input "$0.00" at bounding box center [373, 222] width 42 height 6
type textarea "x"
type input "$0.0"
type textarea "x"
type input "$0."
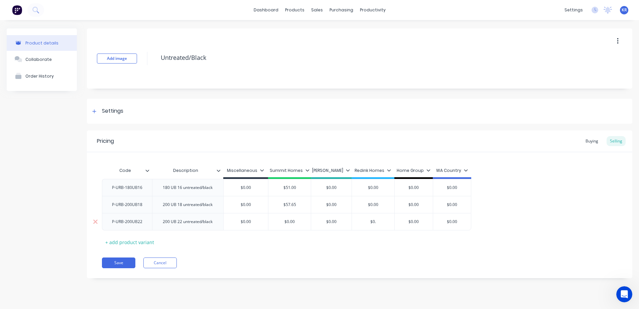
type textarea "x"
type input "$0"
type textarea "x"
type input "$"
type textarea "x"
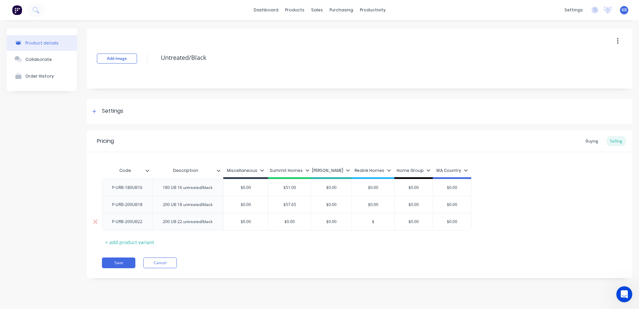
type input "$7"
type textarea "x"
type input "$73"
type textarea "x"
type input "$73."
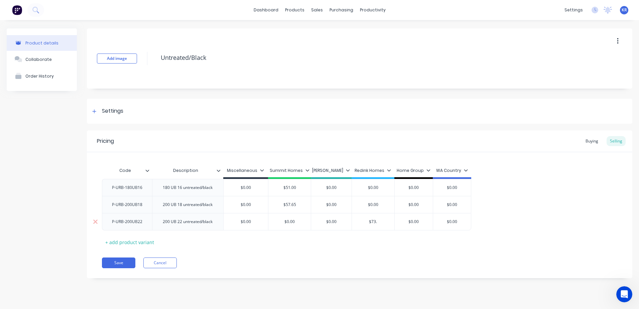
type textarea "x"
type input "$73.6"
type textarea "x"
type input "$73.60"
click at [106, 242] on div "+ add product variant" at bounding box center [130, 242] width 56 height 10
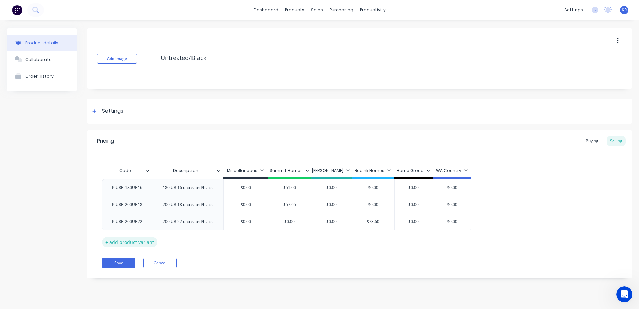
type textarea "x"
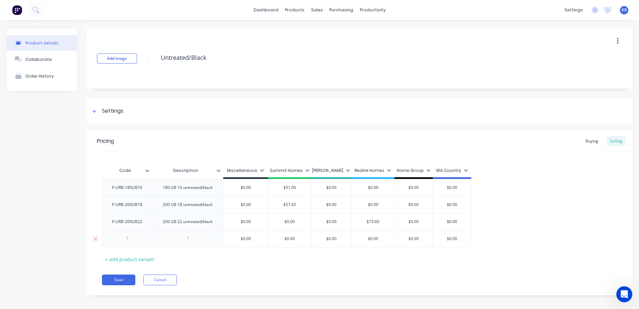
click at [118, 243] on div at bounding box center [127, 238] width 33 height 9
type textarea "x"
click at [184, 238] on div at bounding box center [187, 238] width 33 height 9
type textarea "x"
type input "$0.00"
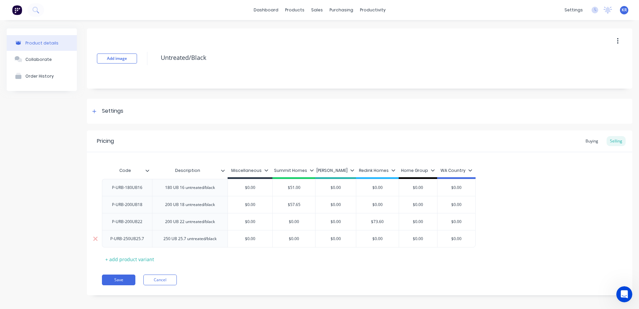
click at [377, 240] on input "$0.00" at bounding box center [377, 239] width 42 height 6
click at [386, 239] on input "$0.00" at bounding box center [377, 239] width 42 height 6
type textarea "x"
type input "$0.0"
type textarea "x"
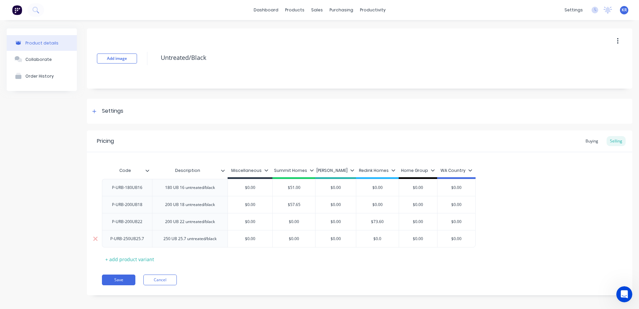
type input "$0."
type textarea "x"
type input "$0"
type textarea "x"
type input "$"
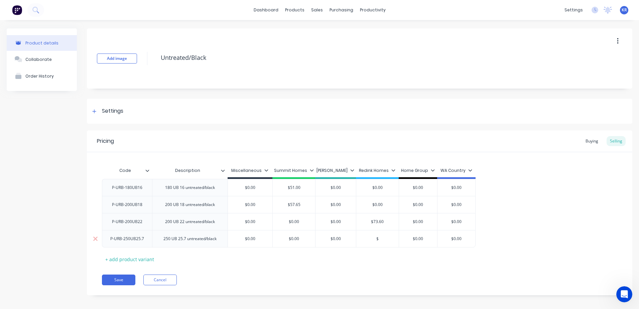
type textarea "x"
type input "8"
type textarea "x"
type input "84"
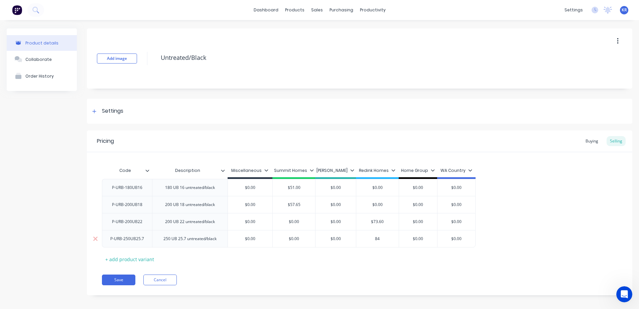
type textarea "x"
type input "84."
type textarea "x"
type input "84.5"
type textarea "x"
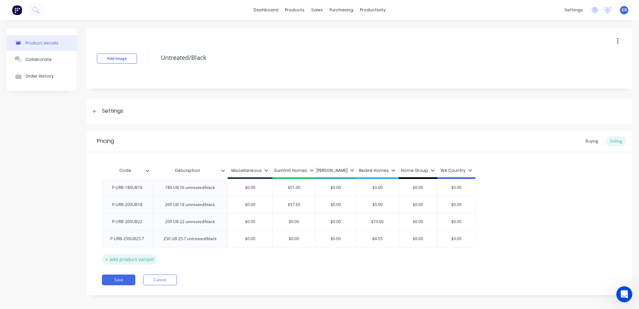
type input "84.55"
click at [106, 259] on div "+ add product variant" at bounding box center [130, 259] width 56 height 10
type textarea "x"
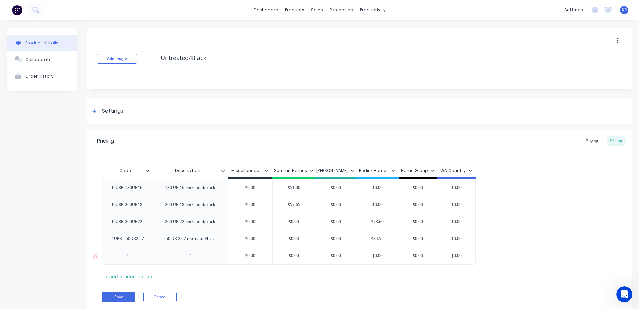
click at [120, 257] on div at bounding box center [127, 255] width 33 height 9
type textarea "x"
click at [176, 258] on div at bounding box center [189, 255] width 33 height 9
type textarea "x"
type input "$0.00"
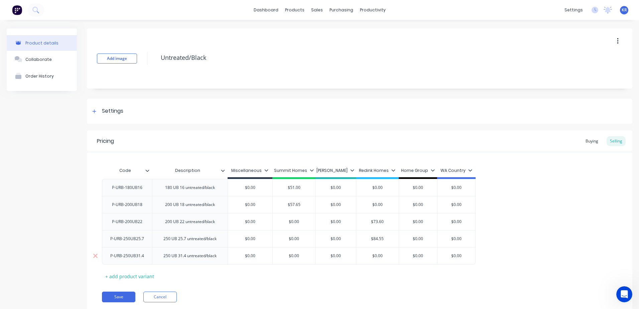
click at [386, 255] on input "$0.00" at bounding box center [377, 256] width 42 height 6
type textarea "x"
type input "$0.0"
type textarea "x"
type input "$0."
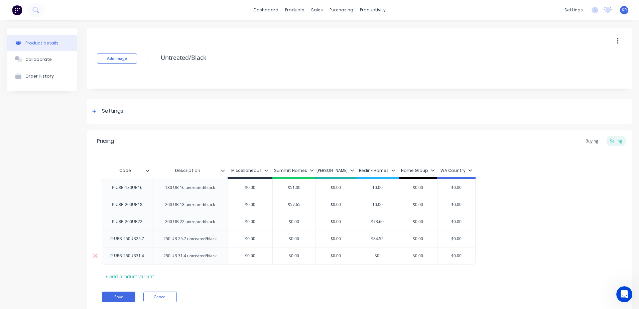
type textarea "x"
type input "$0"
type textarea "x"
type input "$"
type textarea "x"
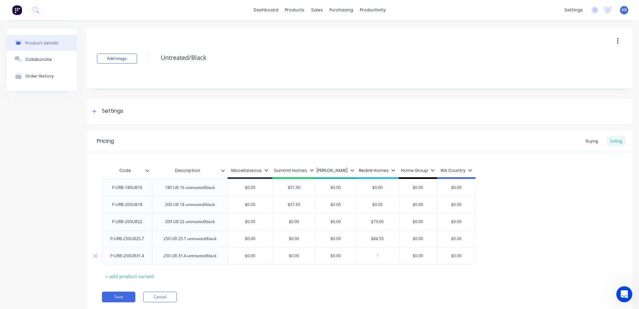
type textarea "x"
type input "1"
type textarea "x"
type input "10"
type textarea "x"
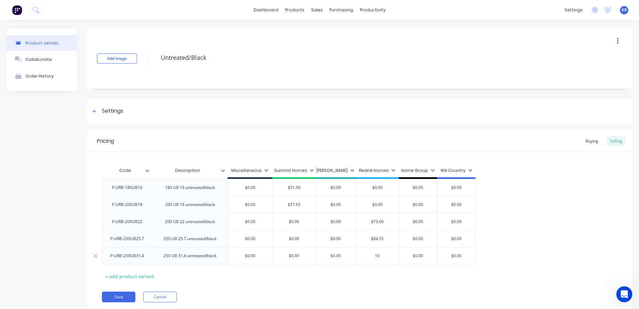
type input "103"
type textarea "x"
type input "103."
type textarea "x"
type input "103.5"
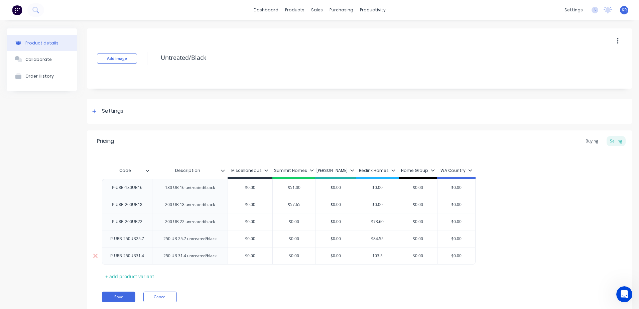
type textarea "x"
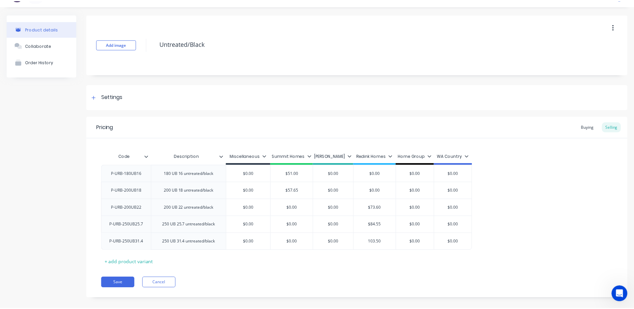
scroll to position [22, 0]
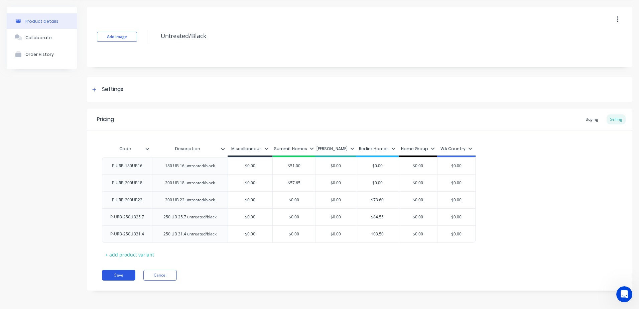
type input "103.50"
click at [128, 276] on button "Save" at bounding box center [118, 275] width 33 height 11
type textarea "x"
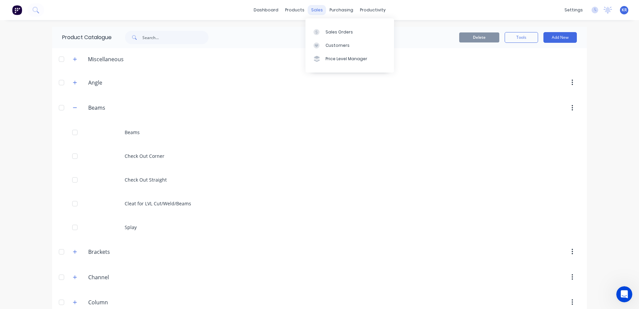
click at [316, 12] on div "sales" at bounding box center [317, 10] width 18 height 10
click at [316, 7] on div "sales" at bounding box center [317, 10] width 18 height 10
click at [256, 11] on link "dashboard" at bounding box center [265, 10] width 31 height 10
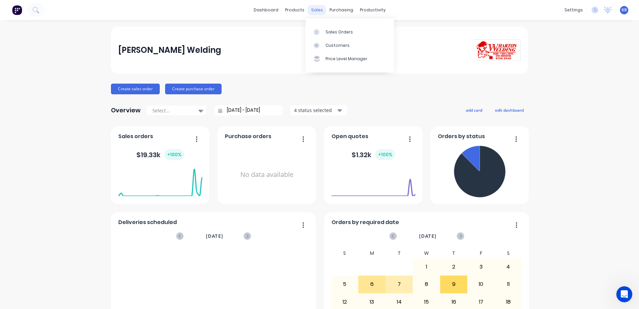
click at [318, 12] on div "sales" at bounding box center [317, 10] width 18 height 10
click at [333, 36] on link "Sales Orders" at bounding box center [350, 31] width 89 height 13
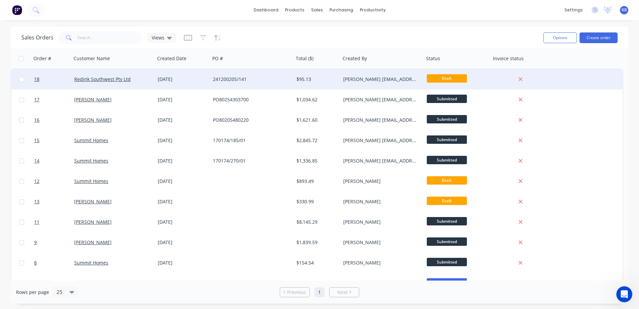
click at [456, 75] on span "Draft" at bounding box center [447, 78] width 40 height 8
click at [20, 80] on input "checkbox" at bounding box center [21, 79] width 5 height 5
checkbox input "true"
click at [279, 80] on div "24120020S/141" at bounding box center [250, 79] width 74 height 7
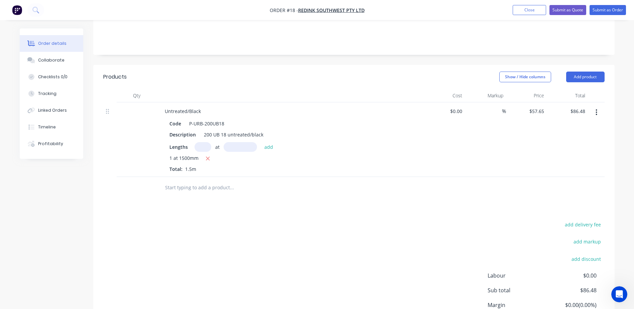
scroll to position [167, 0]
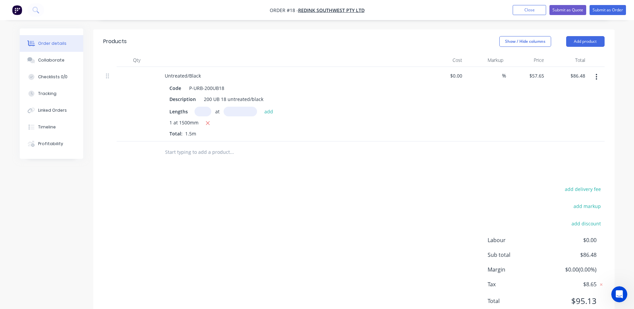
click at [190, 145] on input "text" at bounding box center [232, 151] width 134 height 13
click at [189, 145] on input "text" at bounding box center [232, 151] width 134 height 13
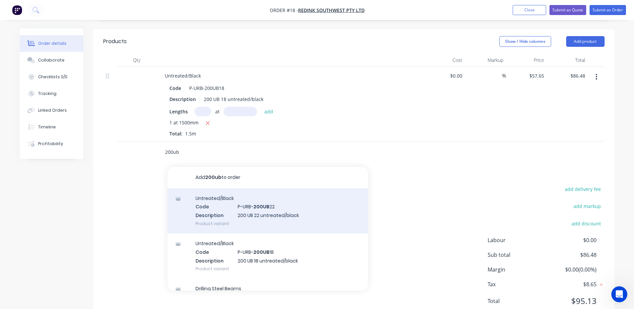
type input "200ub"
click at [289, 203] on div "Untreated/Black Code P-URB- 200UB 22 Description 200 UB 22 untreated/black Prod…" at bounding box center [268, 210] width 201 height 45
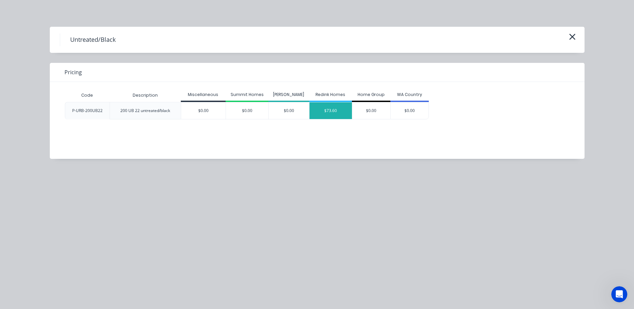
click at [313, 105] on div "$73.60" at bounding box center [331, 110] width 42 height 17
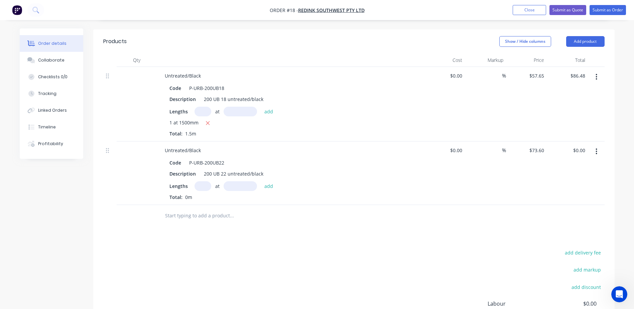
click at [197, 181] on input "text" at bounding box center [203, 186] width 17 height 10
type input "1"
type input "6300mm"
click at [272, 181] on button "add" at bounding box center [269, 185] width 16 height 9
type input "$463.68"
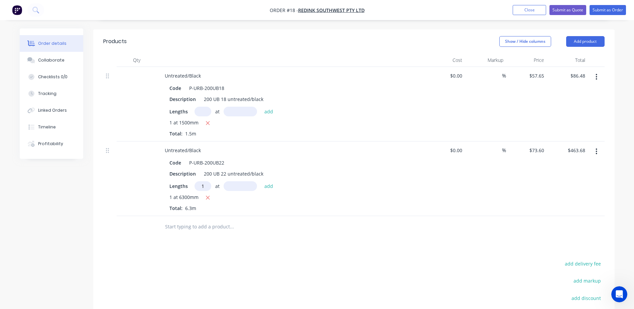
type input "1"
type input "6700mm"
click at [264, 181] on button "add" at bounding box center [269, 185] width 16 height 9
type input "$956.80"
type input "1"
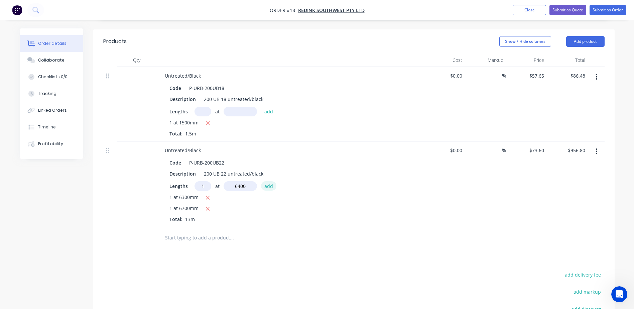
type input "6400mm"
click at [267, 181] on button "add" at bounding box center [269, 185] width 16 height 9
type input "$1,427.84"
click at [196, 242] on input "text" at bounding box center [232, 248] width 134 height 13
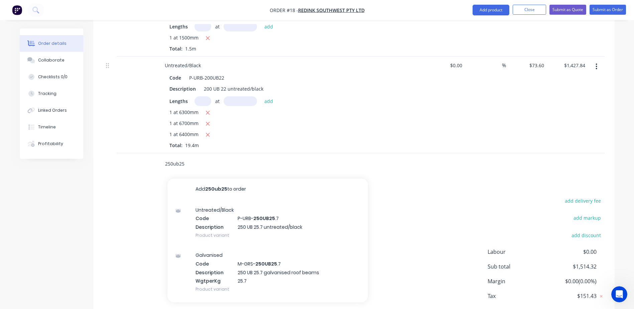
scroll to position [268, 0]
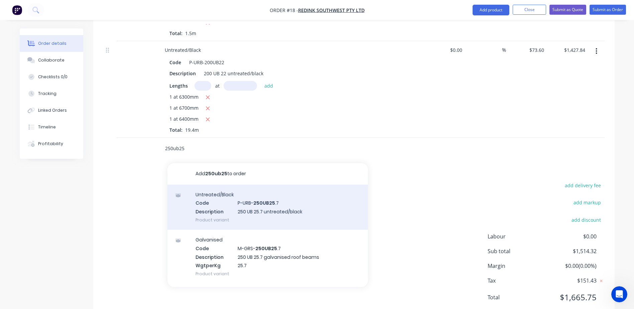
type input "250ub25"
click at [282, 200] on div "Untreated/Black Code P-URB- 250UB25 .7 Description 250 UB 25.7 untreated/black …" at bounding box center [268, 207] width 201 height 45
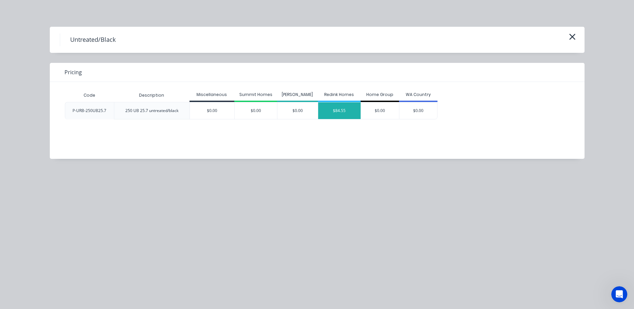
click at [333, 111] on div "$84.55" at bounding box center [339, 110] width 42 height 17
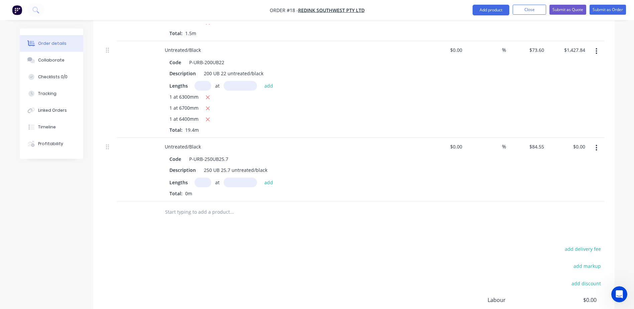
click at [203, 178] on input "text" at bounding box center [203, 183] width 17 height 10
type input "1"
type input "3700mm"
click at [264, 178] on button "add" at bounding box center [269, 182] width 16 height 9
type input "$312.84"
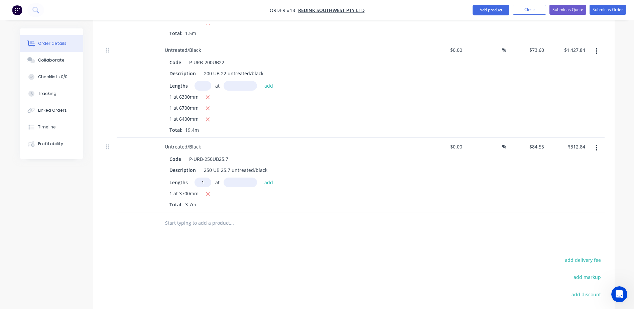
type input "1"
type input "7500mm"
click at [266, 178] on button "add" at bounding box center [269, 182] width 16 height 9
type input "$946.96"
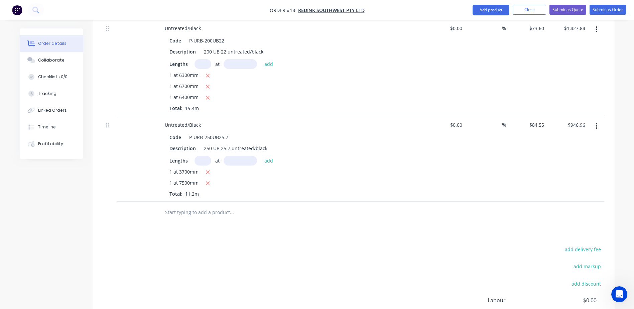
scroll to position [301, 0]
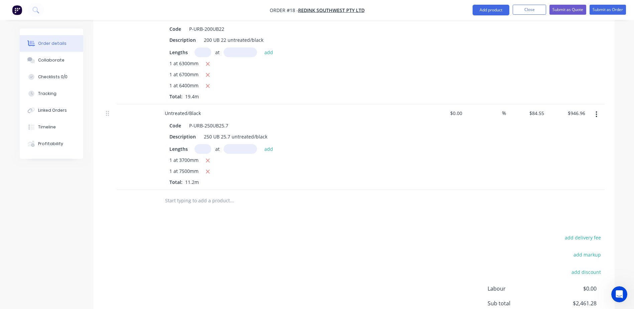
click at [181, 194] on input "text" at bounding box center [232, 200] width 134 height 13
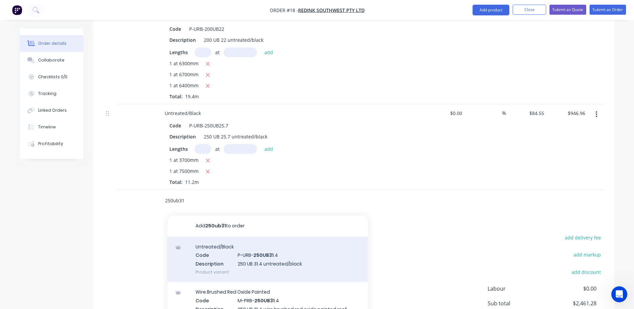
type input "250ub31"
click at [268, 244] on div "Untreated/Black Code P-URB- 250UB31 .4 Description 250 UB 31.4 untreated/black …" at bounding box center [268, 259] width 201 height 45
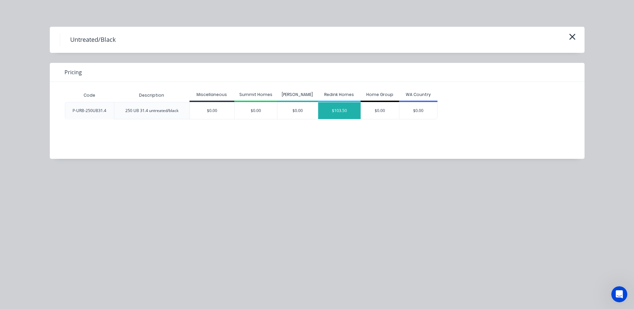
click at [337, 108] on div "$103.50" at bounding box center [339, 110] width 42 height 17
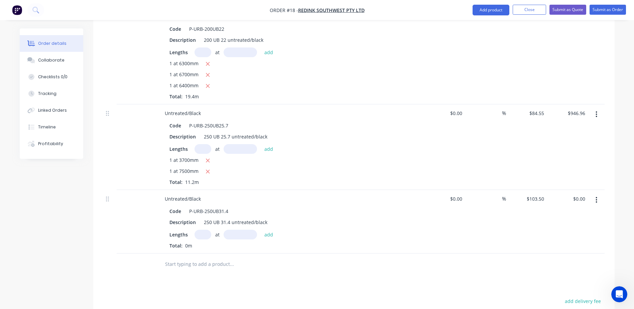
click at [204, 230] on input "text" at bounding box center [203, 235] width 17 height 10
type input "1"
type input "5100mm"
click at [270, 230] on button "add" at bounding box center [269, 234] width 16 height 9
click at [265, 230] on button "add" at bounding box center [269, 234] width 16 height 9
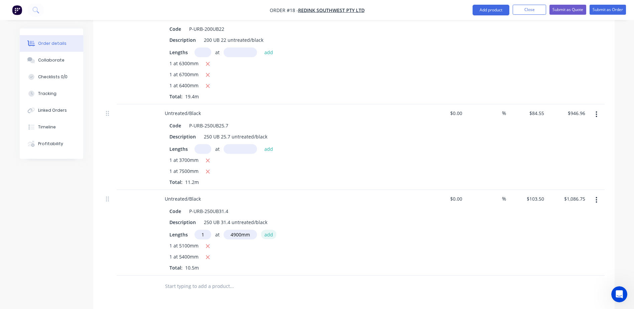
click at [268, 230] on button "add" at bounding box center [269, 234] width 16 height 9
click at [263, 230] on button "add" at bounding box center [269, 234] width 16 height 9
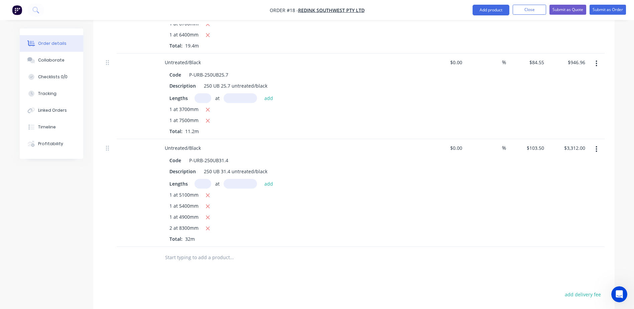
scroll to position [401, 0]
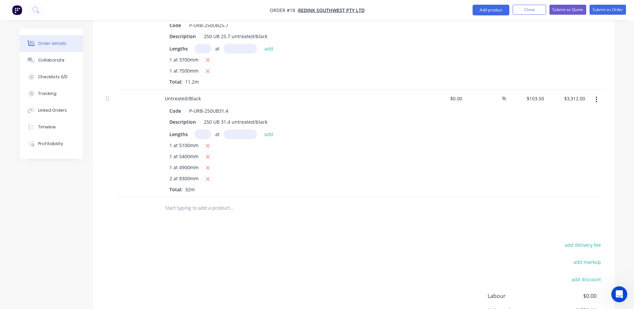
click at [205, 202] on input "text" at bounding box center [232, 207] width 134 height 13
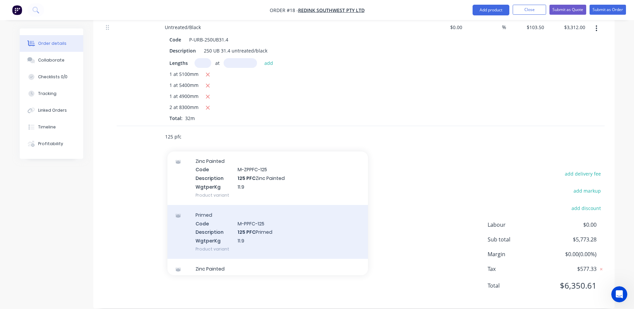
scroll to position [33, 0]
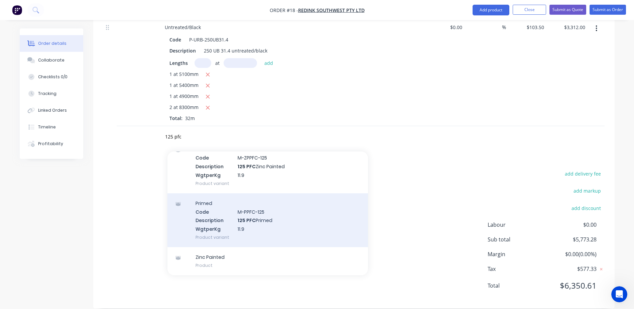
click at [288, 221] on div "Primed Code M-PPFC-125 Description 125 PFC Primed WgtperKg 11.9 Product variant" at bounding box center [268, 220] width 201 height 54
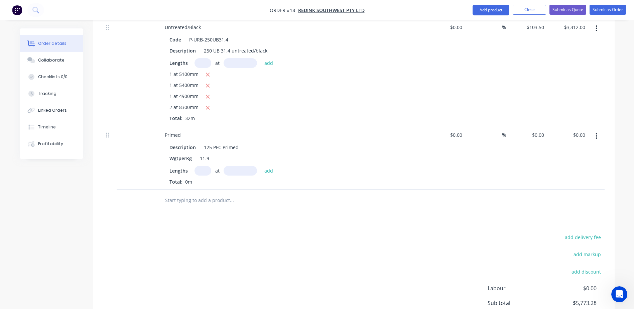
click at [597, 132] on icon "button" at bounding box center [597, 135] width 2 height 7
click at [576, 189] on div "Delete" at bounding box center [572, 194] width 51 height 10
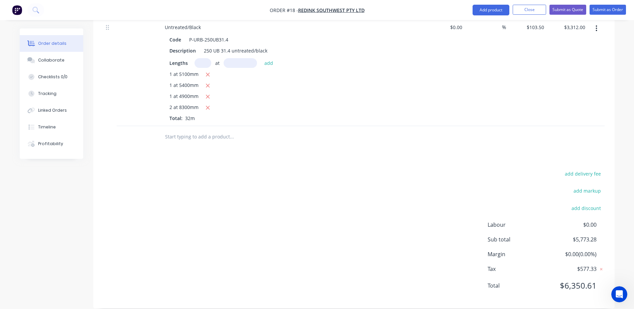
click at [176, 132] on input "text" at bounding box center [232, 136] width 134 height 13
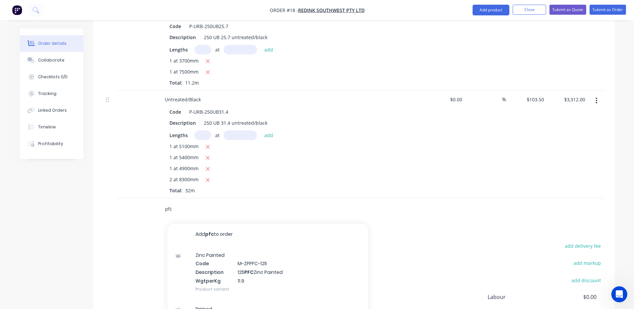
scroll to position [473, 0]
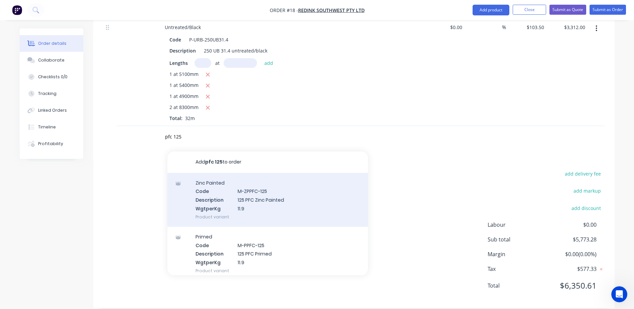
click at [270, 196] on div "Zinc Painted Code M-ZPPFC-125 Description 125 PFC Zinc Painted WgtperKg 11.9 Pr…" at bounding box center [268, 200] width 201 height 54
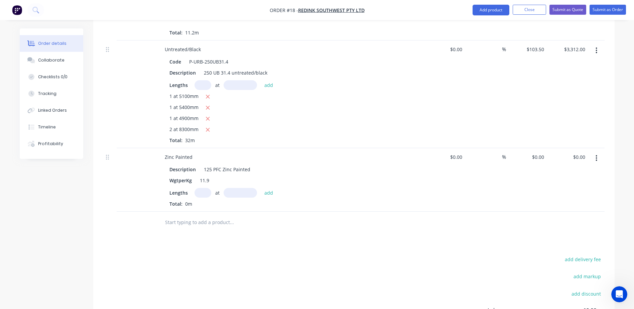
scroll to position [439, 0]
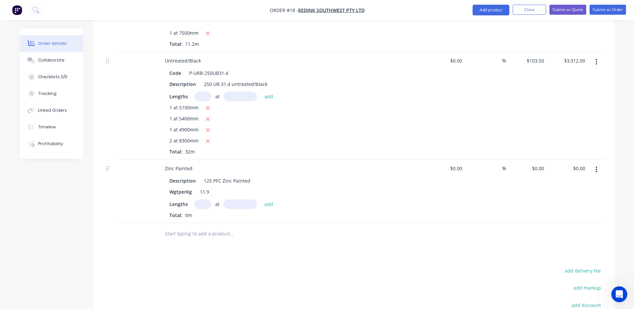
click at [595, 164] on button "button" at bounding box center [597, 170] width 16 height 12
click at [557, 222] on div "Delete" at bounding box center [572, 227] width 51 height 10
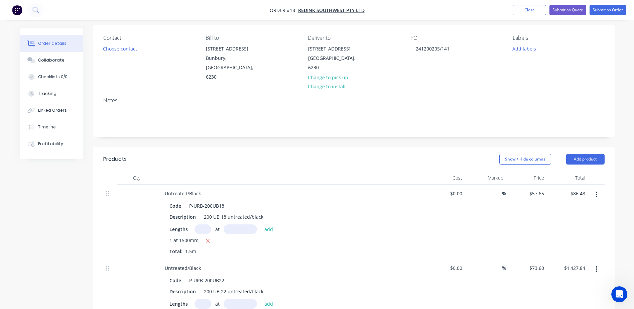
scroll to position [0, 0]
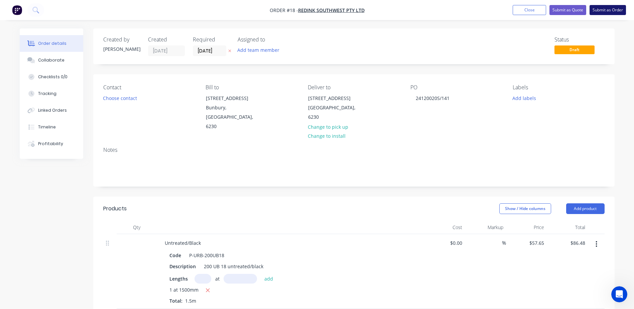
click at [607, 7] on button "Submit as Order" at bounding box center [608, 10] width 36 height 10
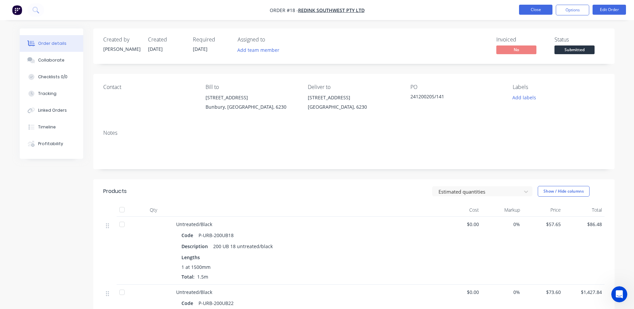
click at [535, 8] on button "Close" at bounding box center [535, 10] width 33 height 10
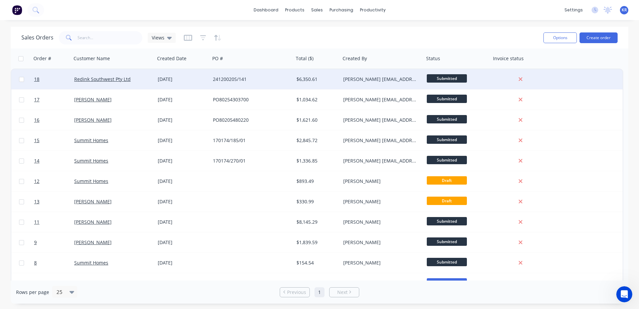
click at [272, 82] on div "24120020S/141" at bounding box center [250, 79] width 74 height 7
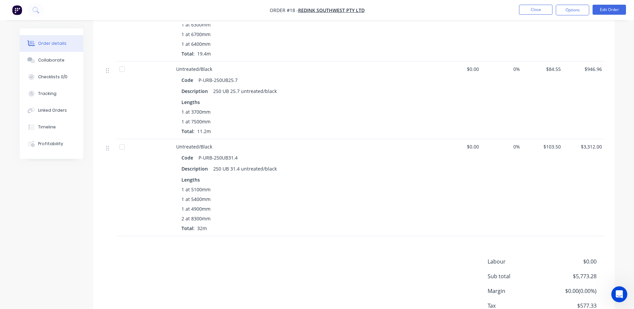
scroll to position [356, 0]
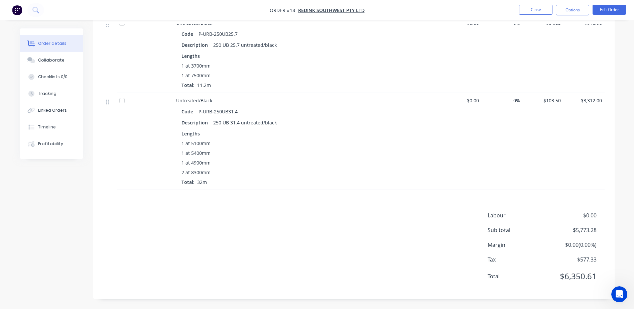
click at [195, 202] on div "Products Estimated quantities Show / Hide columns Qty Cost Markup Price Total U…" at bounding box center [354, 61] width 522 height 476
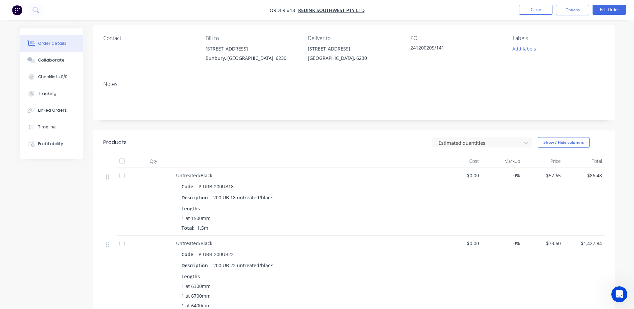
scroll to position [0, 0]
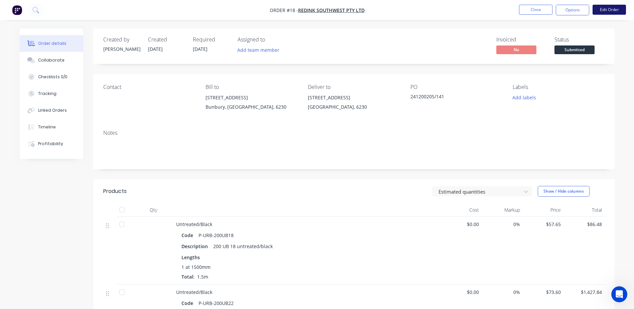
click at [608, 11] on button "Edit Order" at bounding box center [609, 10] width 33 height 10
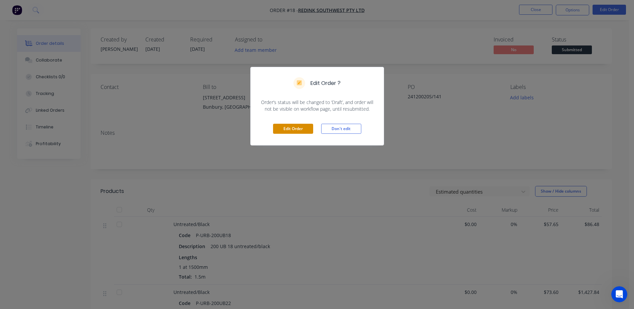
click at [290, 128] on button "Edit Order" at bounding box center [293, 129] width 40 height 10
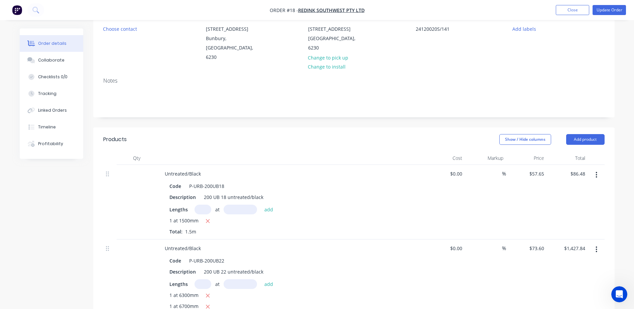
scroll to position [4, 0]
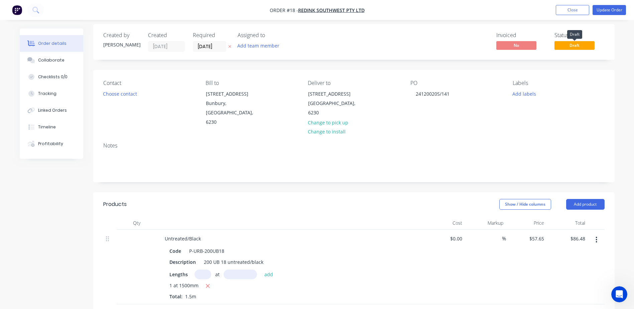
click at [566, 47] on span "Draft" at bounding box center [575, 45] width 40 height 8
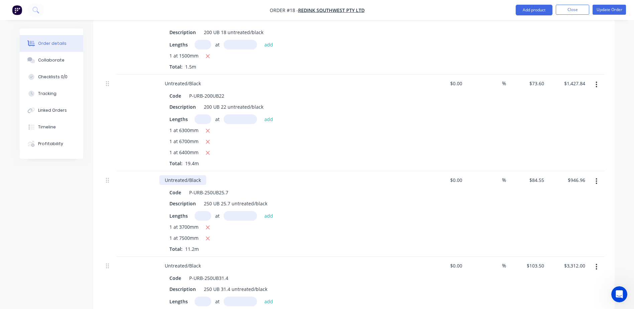
scroll to position [334, 0]
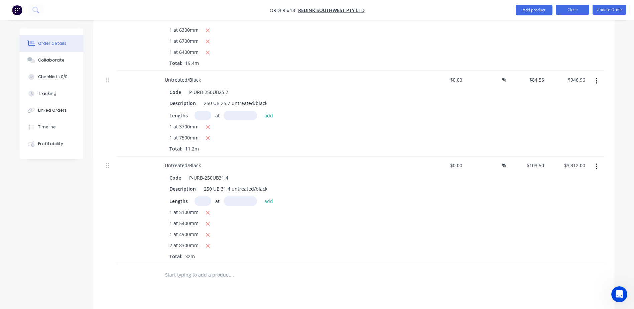
click at [581, 12] on button "Close" at bounding box center [572, 10] width 33 height 10
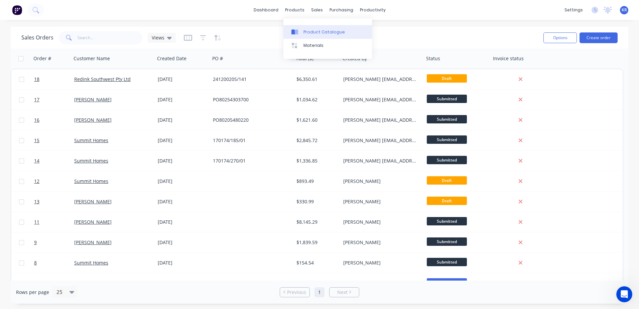
click at [303, 28] on link "Product Catalogue" at bounding box center [328, 31] width 89 height 13
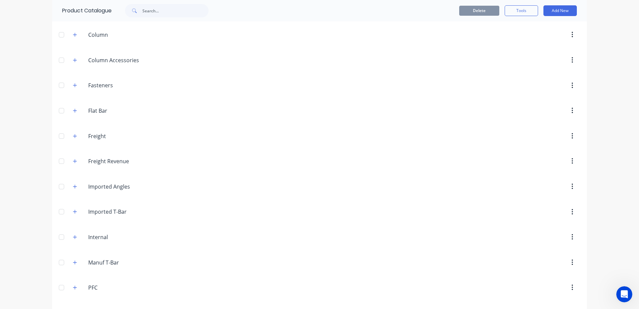
scroll to position [401, 0]
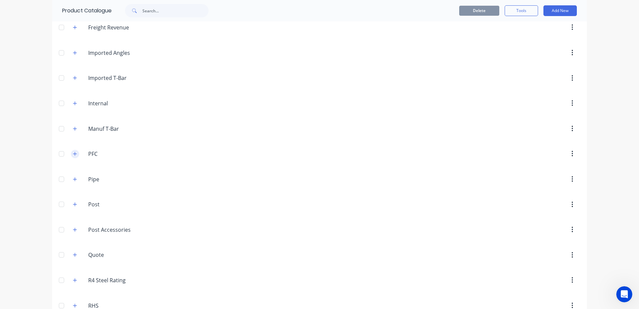
click at [75, 155] on icon "button" at bounding box center [75, 153] width 4 height 5
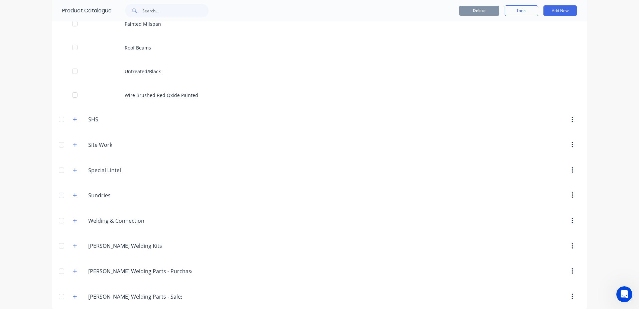
scroll to position [883, 0]
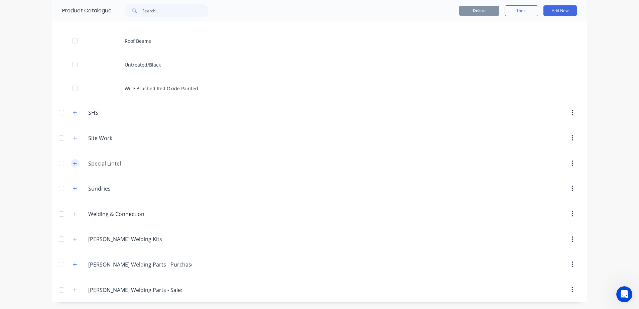
click at [73, 162] on icon "button" at bounding box center [75, 163] width 4 height 5
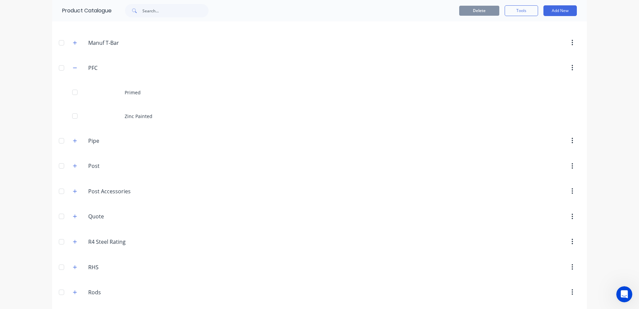
scroll to position [487, 0]
click at [71, 140] on button "button" at bounding box center [75, 141] width 8 height 8
click at [572, 69] on icon "button" at bounding box center [572, 69] width 1 height 6
click at [36, 195] on div "dashboard products sales purchasing productivity dashboard products Product Cat…" at bounding box center [319, 154] width 639 height 309
click at [59, 68] on div at bounding box center [61, 68] width 13 height 13
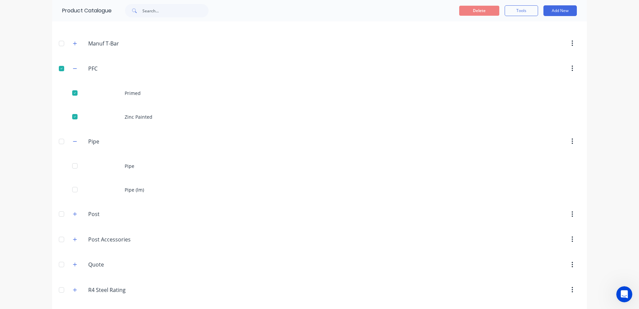
click at [59, 68] on div at bounding box center [61, 68] width 13 height 13
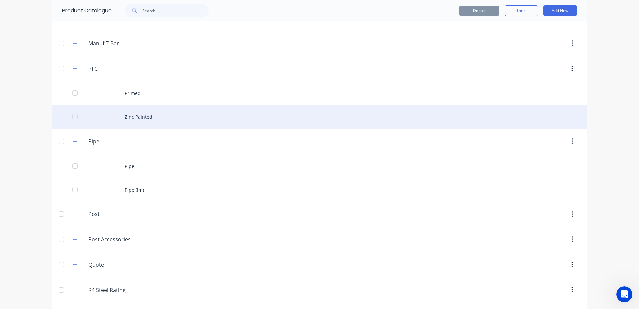
click at [171, 122] on div "Zinc Painted" at bounding box center [319, 117] width 535 height 24
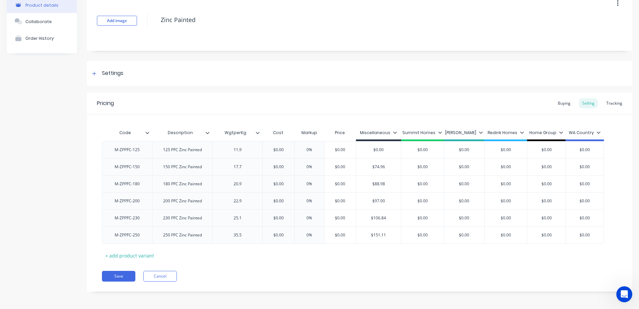
scroll to position [39, 0]
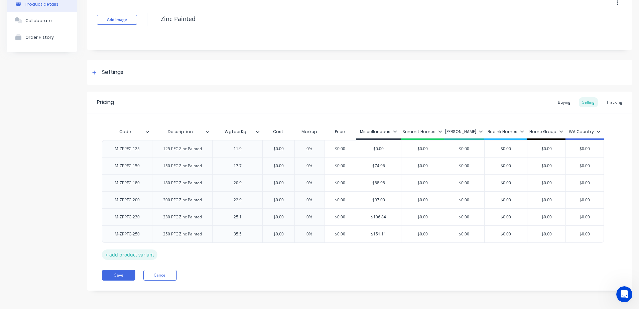
click at [131, 258] on div "+ add product variant" at bounding box center [130, 254] width 56 height 10
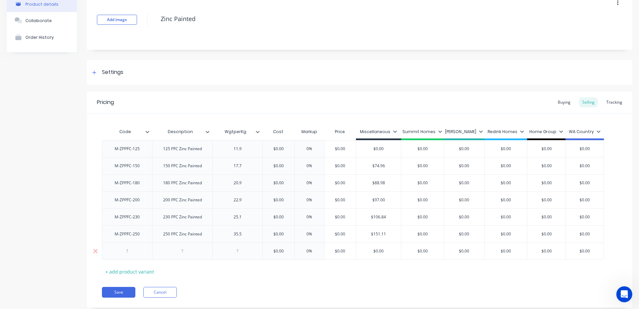
click at [132, 250] on div at bounding box center [127, 251] width 33 height 9
click at [515, 251] on input "$0.00" at bounding box center [506, 251] width 42 height 6
click at [472, 276] on div "Code Description WgtperKg Cost Markup Price Miscellaneous Summit Homes [PERSON_…" at bounding box center [360, 201] width 516 height 152
click at [519, 252] on input "$74.87" at bounding box center [506, 251] width 42 height 6
click at [379, 284] on div "Pricing Buying Selling Tracking Code Description WgtperKg Cost Markup Price Mis…" at bounding box center [360, 200] width 546 height 216
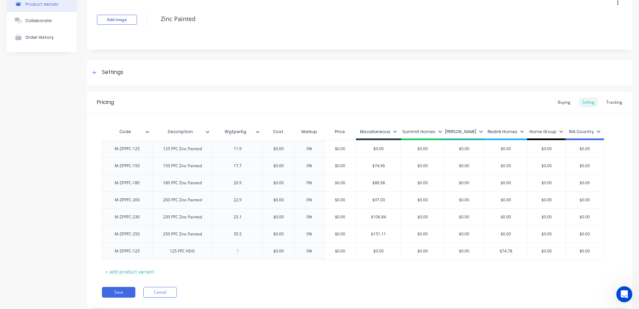
scroll to position [56, 0]
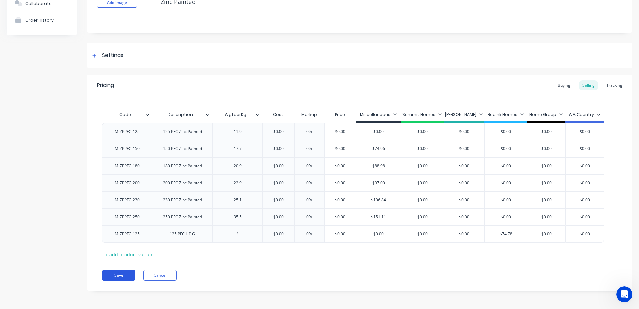
click at [117, 273] on button "Save" at bounding box center [118, 275] width 33 height 11
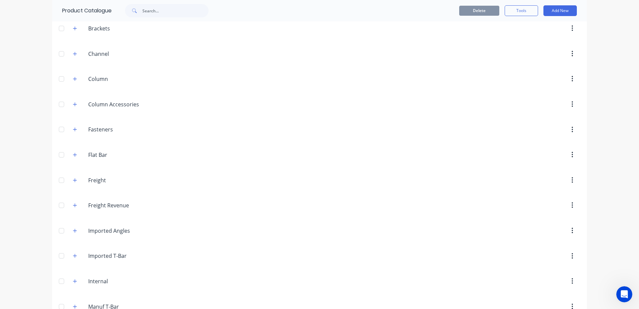
scroll to position [368, 0]
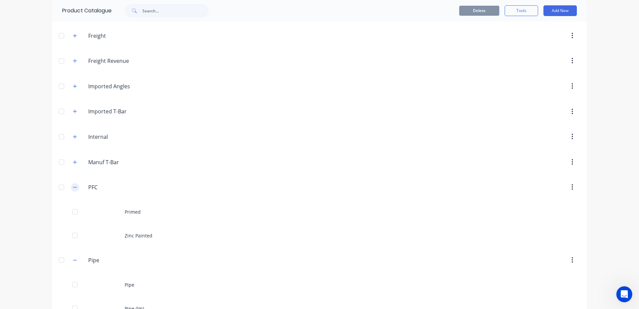
click at [73, 188] on icon "button" at bounding box center [75, 187] width 4 height 5
click at [73, 188] on icon "button" at bounding box center [75, 187] width 4 height 4
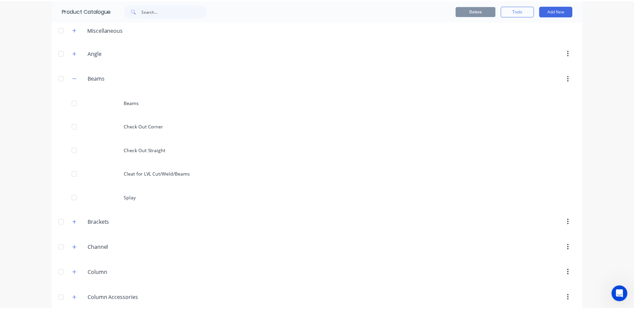
scroll to position [0, 0]
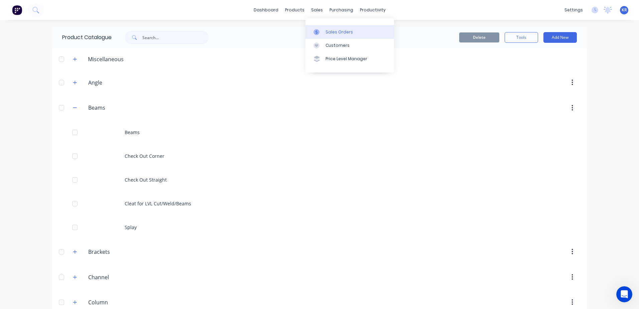
click at [325, 33] on link "Sales Orders" at bounding box center [350, 31] width 89 height 13
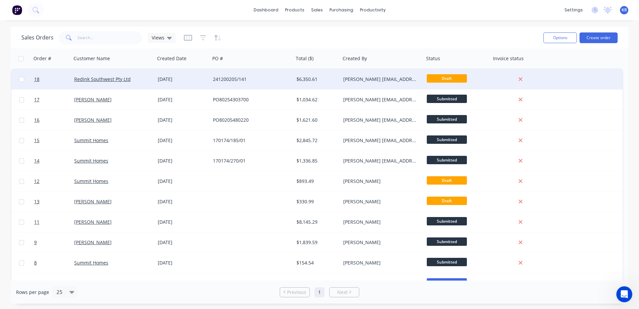
click at [437, 80] on span "Draft" at bounding box center [447, 78] width 40 height 8
click at [280, 88] on div "24120020S/141" at bounding box center [252, 79] width 84 height 20
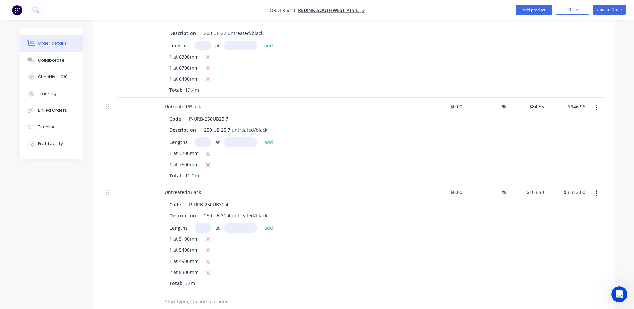
scroll to position [368, 0]
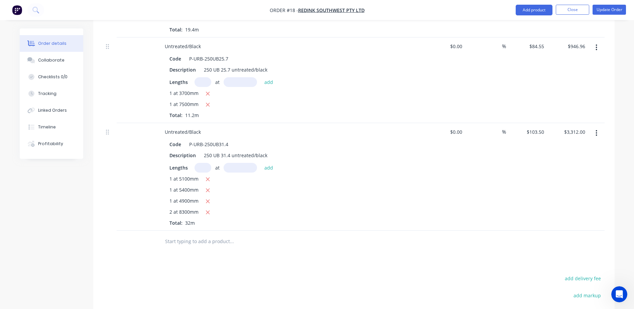
click at [188, 235] on input "text" at bounding box center [232, 241] width 134 height 13
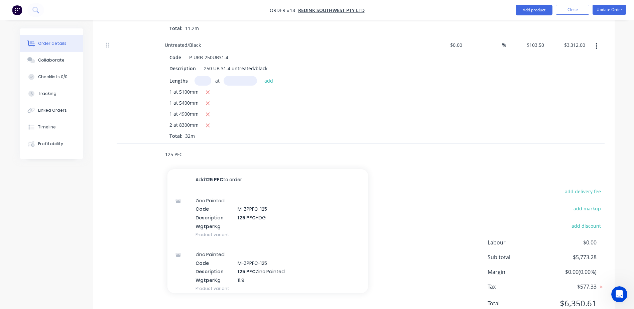
scroll to position [468, 0]
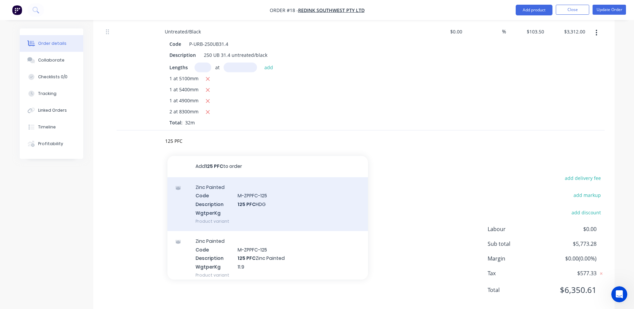
click at [244, 198] on div "Zinc Painted Code M-ZPPFC-125 Description 125 PFC HDG WgtperKg Product variant" at bounding box center [268, 204] width 201 height 54
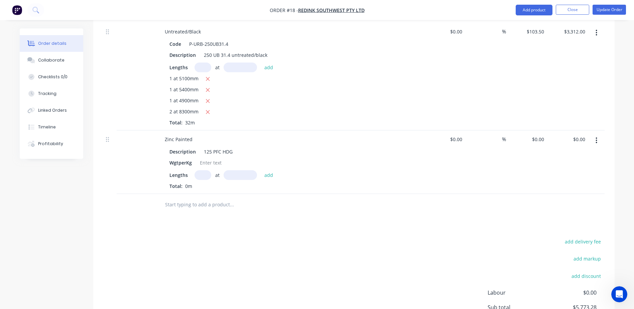
click at [208, 170] on input "text" at bounding box center [203, 175] width 17 height 10
click at [270, 170] on button "add" at bounding box center [269, 174] width 16 height 9
click at [540, 134] on input "0" at bounding box center [539, 139] width 15 height 10
click at [267, 248] on div "add delivery fee add markup add discount Labour $0.00 Sub total $5,773.28 Margi…" at bounding box center [354, 312] width 502 height 129
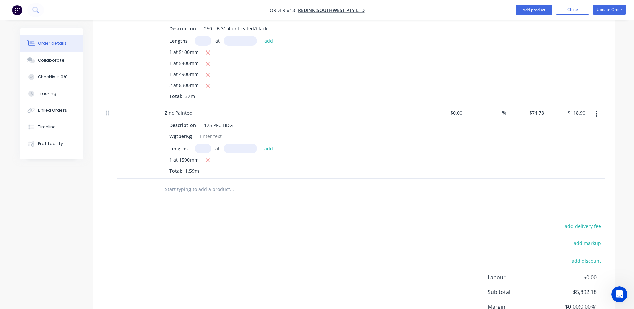
scroll to position [535, 0]
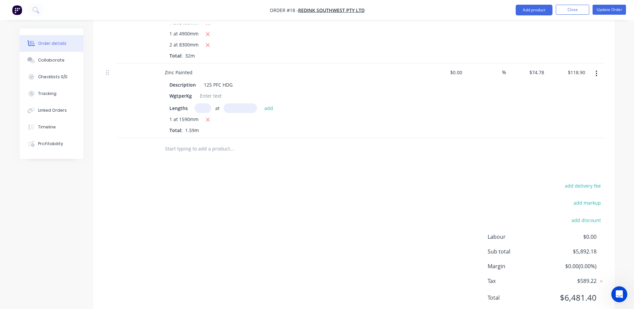
click at [183, 142] on input "text" at bounding box center [232, 148] width 134 height 13
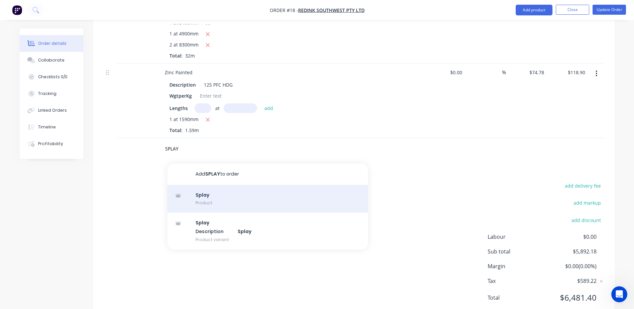
click at [217, 195] on div "Splay Product" at bounding box center [268, 199] width 201 height 28
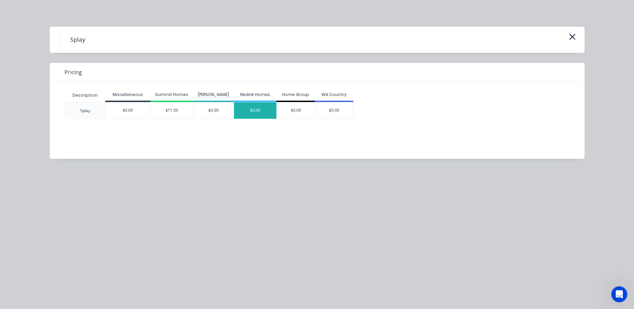
click at [275, 111] on div "$0.00" at bounding box center [255, 110] width 42 height 16
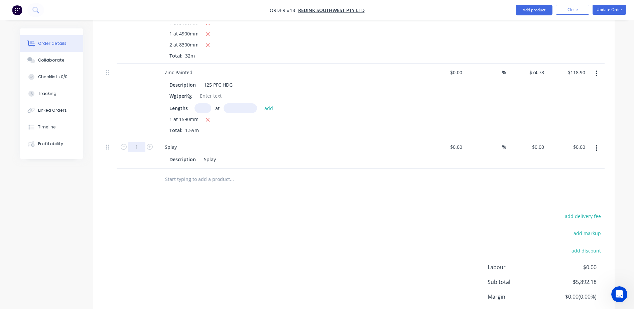
click at [142, 142] on input "1" at bounding box center [136, 147] width 17 height 10
click at [542, 142] on input "0" at bounding box center [543, 147] width 8 height 10
click at [444, 189] on div "Products Show / Hide columns Add product Qty Cost Markup Price Total Untreated/…" at bounding box center [354, 6] width 522 height 689
click at [171, 173] on input "text" at bounding box center [232, 179] width 134 height 13
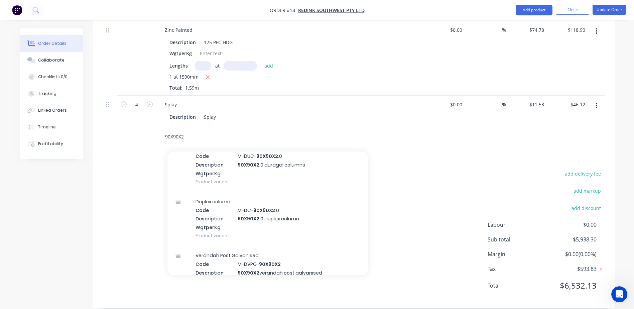
scroll to position [167, 0]
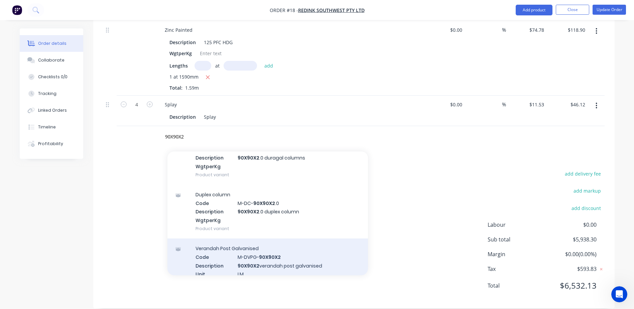
click at [238, 239] on div "Verandah Post Galvanised Code M-DVPG- 90X90X2 Description 90X90X2 verandah post…" at bounding box center [268, 269] width 201 height 63
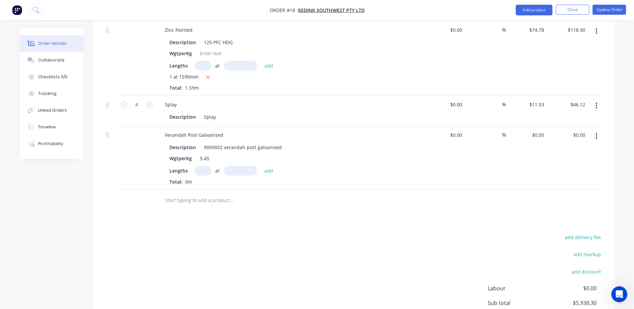
click at [214, 166] on div "at add" at bounding box center [236, 171] width 82 height 10
click at [201, 166] on input "text" at bounding box center [203, 171] width 17 height 10
click at [535, 126] on div "0 $0.00" at bounding box center [526, 158] width 41 height 64
click at [205, 194] on input "text" at bounding box center [232, 200] width 134 height 13
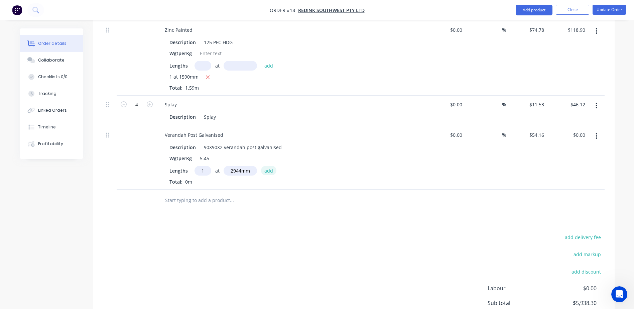
click at [266, 166] on button "add" at bounding box center [269, 170] width 16 height 9
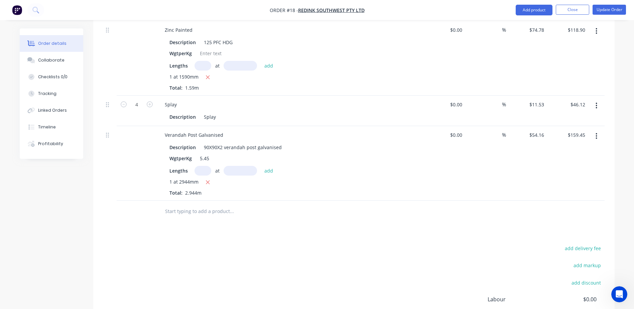
click at [183, 205] on input "text" at bounding box center [232, 211] width 134 height 13
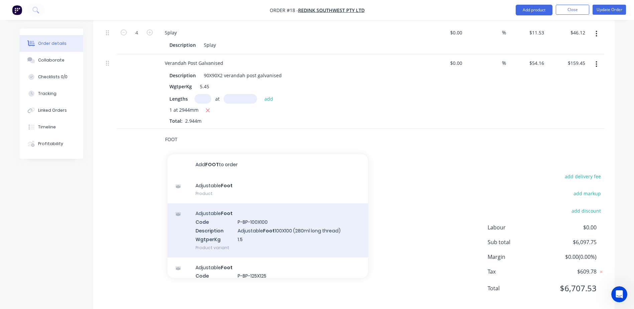
scroll to position [652, 0]
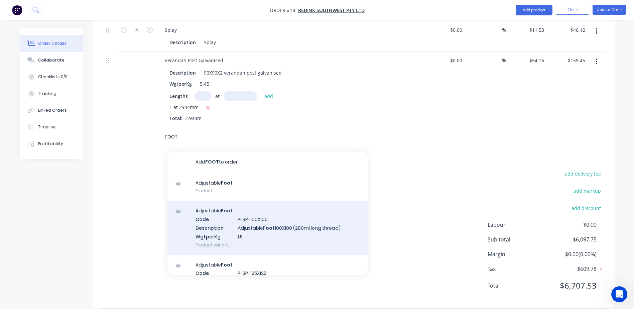
click at [282, 226] on div "Adjustable Foot Code P-BP-100X100 Description Adjustable Foot 100X100 (280ml lo…" at bounding box center [268, 228] width 201 height 54
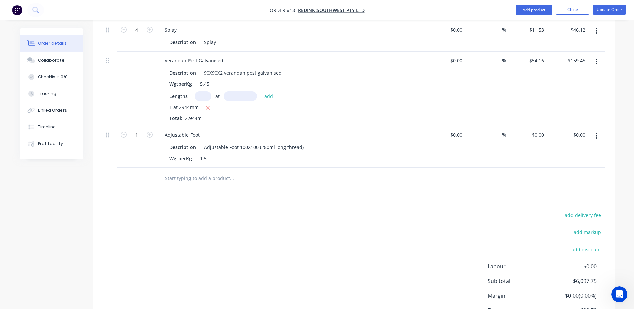
click at [595, 130] on button "button" at bounding box center [597, 136] width 16 height 12
click at [556, 189] on div "Delete" at bounding box center [572, 194] width 51 height 10
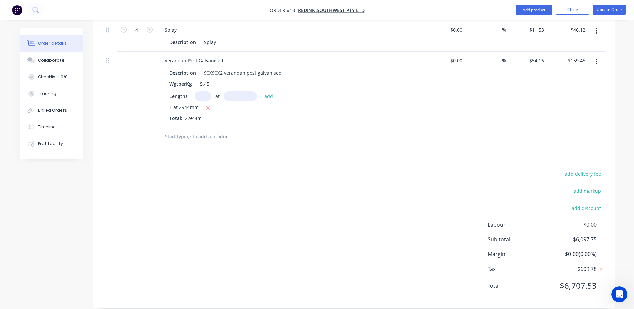
click at [178, 132] on input "text" at bounding box center [232, 136] width 134 height 13
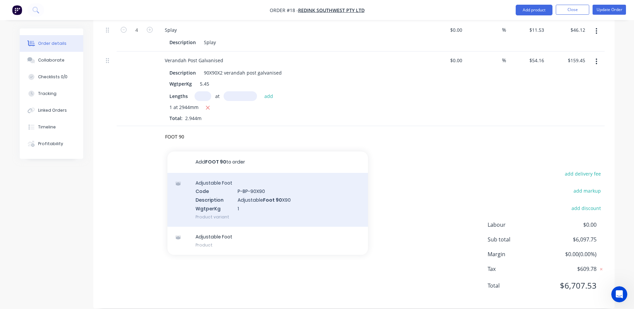
click at [242, 189] on div "Adjustable Foot Code P-BP-90X90 Description Adjustable Foot 90 X90 WgtperKg 1 P…" at bounding box center [268, 200] width 201 height 54
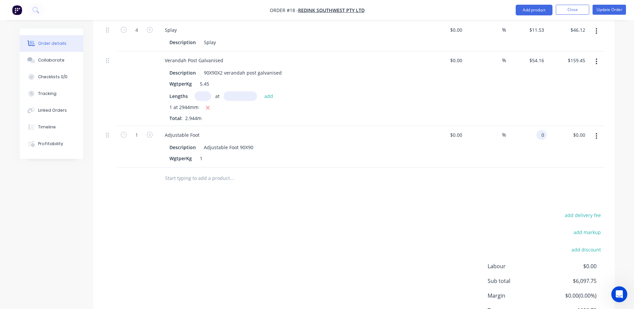
click at [544, 130] on input "0" at bounding box center [543, 135] width 8 height 10
click at [181, 172] on input "text" at bounding box center [232, 178] width 134 height 13
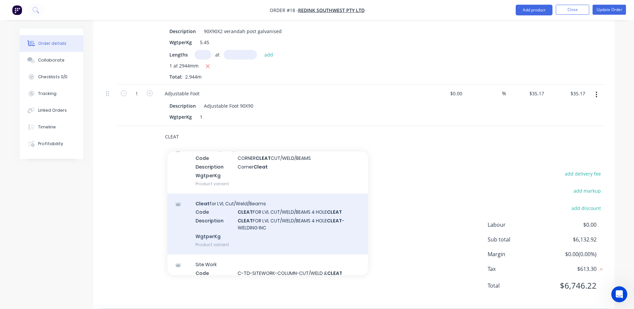
scroll to position [535, 0]
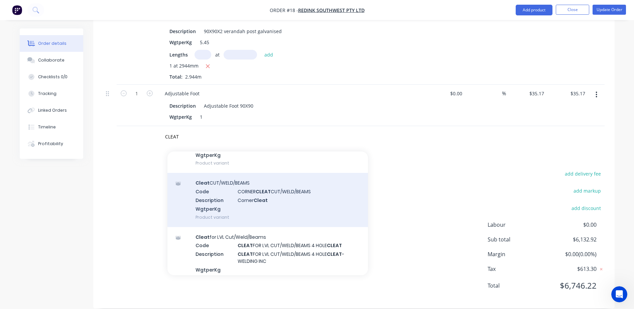
click at [267, 194] on div "Cleat CUT/WELD/BEAMS Code CORNER CLEAT CUT/WELD/BEAMS Description Corner Cleat …" at bounding box center [268, 200] width 201 height 54
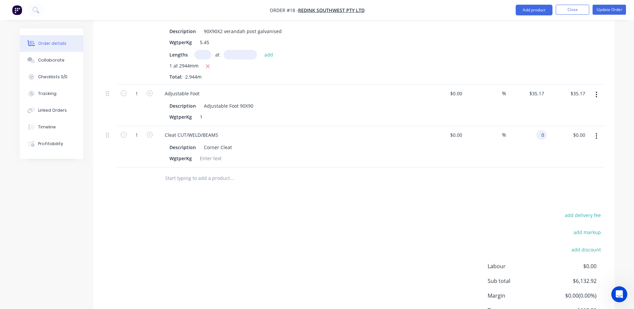
click at [532, 126] on div "0 0" at bounding box center [526, 146] width 41 height 41
click at [180, 174] on input "text" at bounding box center [232, 178] width 134 height 13
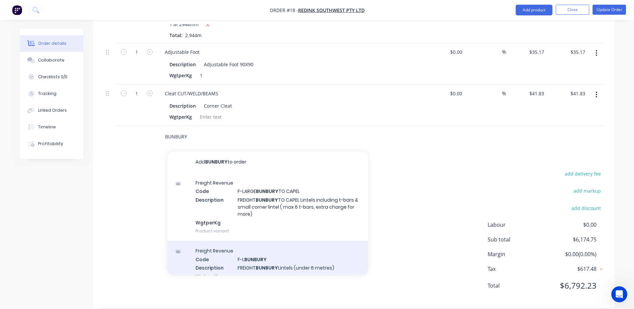
scroll to position [33, 0]
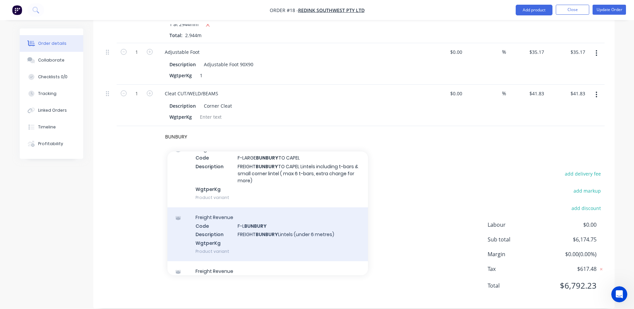
click at [283, 225] on div "Freight Revenue Code F-L BUNBURY Description FREIGHT BUNBURY Lintels (under 6 m…" at bounding box center [268, 234] width 201 height 54
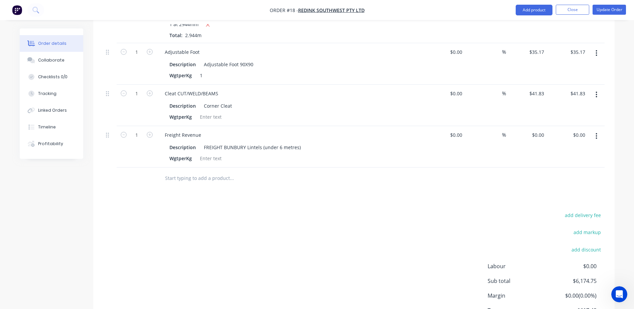
click at [600, 130] on button "button" at bounding box center [597, 136] width 16 height 12
click at [557, 189] on div "Delete" at bounding box center [572, 194] width 51 height 10
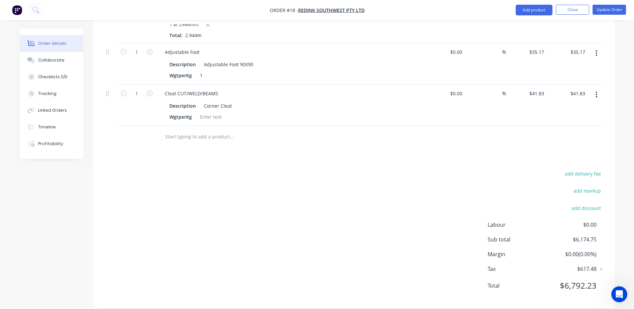
click at [180, 130] on input "text" at bounding box center [232, 136] width 134 height 13
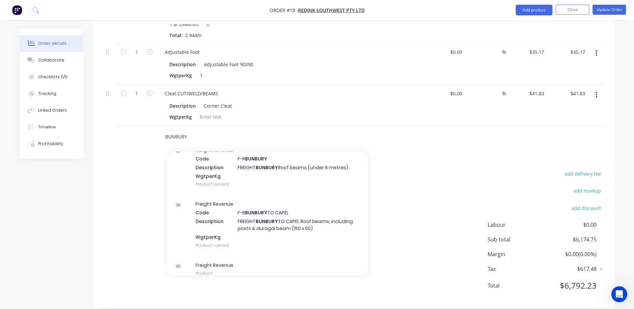
scroll to position [223, 0]
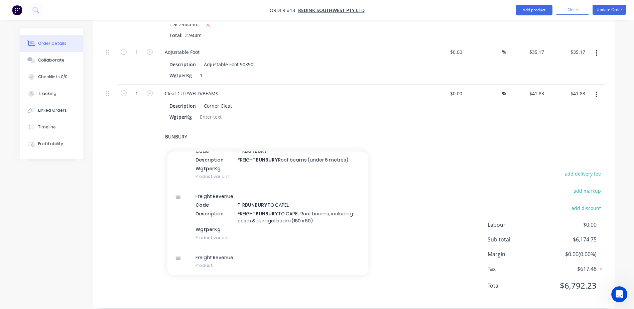
click at [260, 216] on div "Freight Revenue Code F-R BUNBURY TO [GEOGRAPHIC_DATA] Description FREIGHT BUNBU…" at bounding box center [268, 216] width 201 height 61
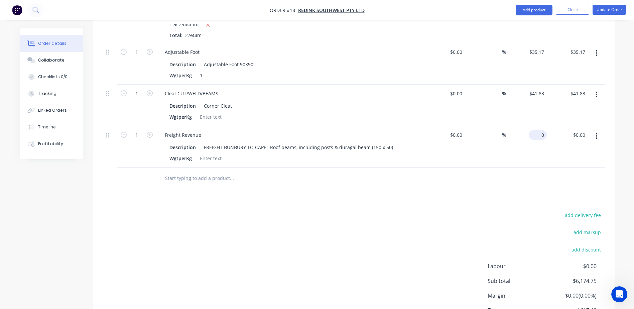
click at [542, 130] on input "0" at bounding box center [539, 135] width 15 height 10
click at [259, 233] on div "add delivery fee add markup add discount Labour $0.00 Sub total $6,174.75 Margi…" at bounding box center [354, 275] width 502 height 129
click at [596, 13] on button "Update Order" at bounding box center [609, 10] width 33 height 10
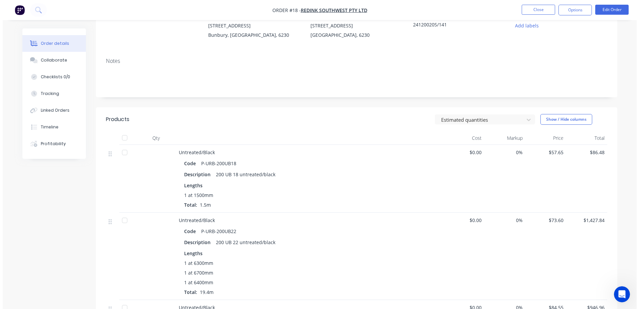
scroll to position [0, 0]
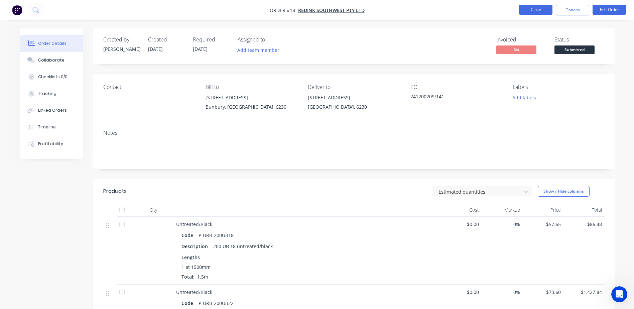
click at [534, 11] on button "Close" at bounding box center [535, 10] width 33 height 10
